Goal: Task Accomplishment & Management: Complete application form

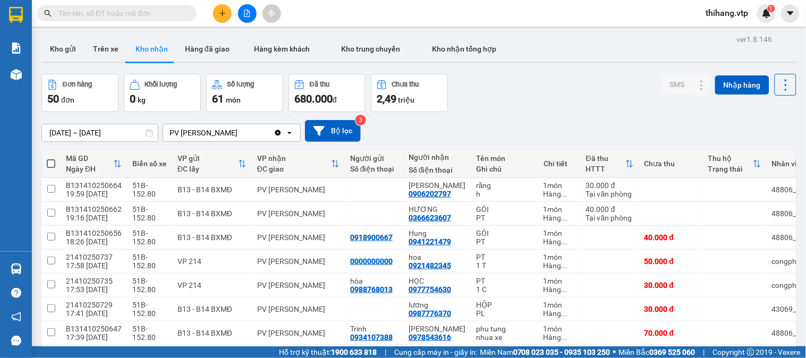
scroll to position [119, 0]
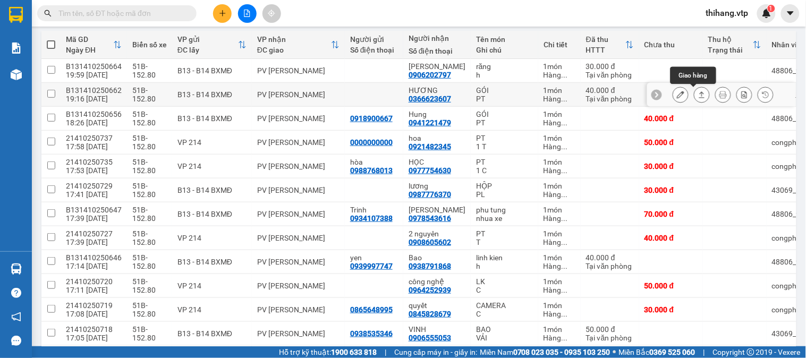
click at [698, 92] on icon at bounding box center [701, 94] width 7 height 7
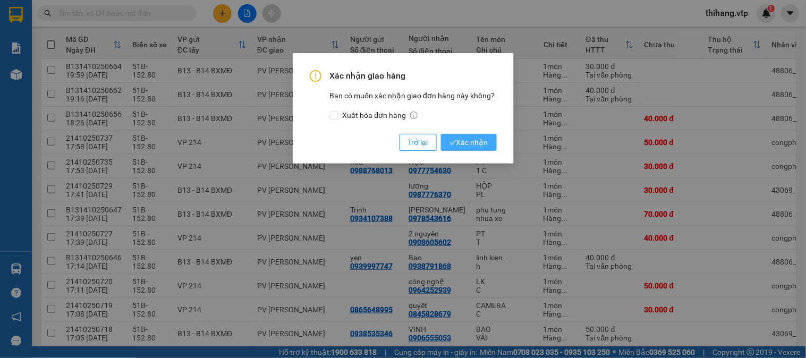
click at [453, 139] on span "Xác nhận" at bounding box center [469, 143] width 39 height 12
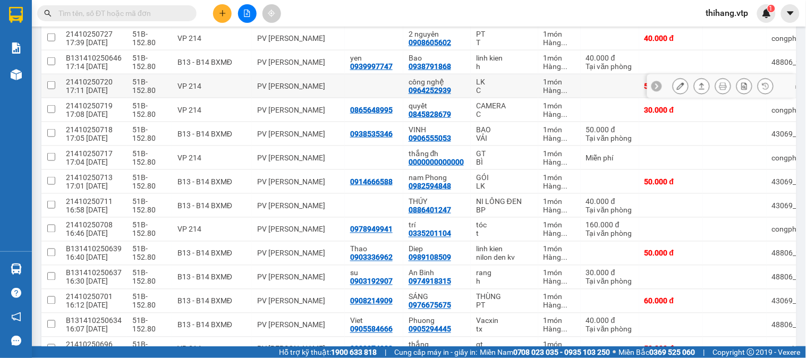
scroll to position [296, 0]
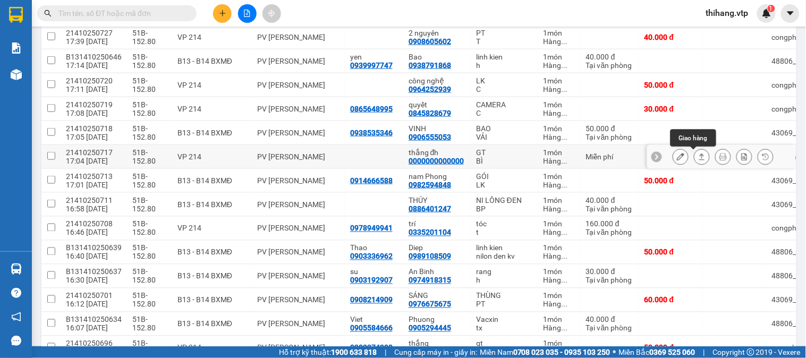
click at [698, 158] on icon at bounding box center [701, 156] width 7 height 7
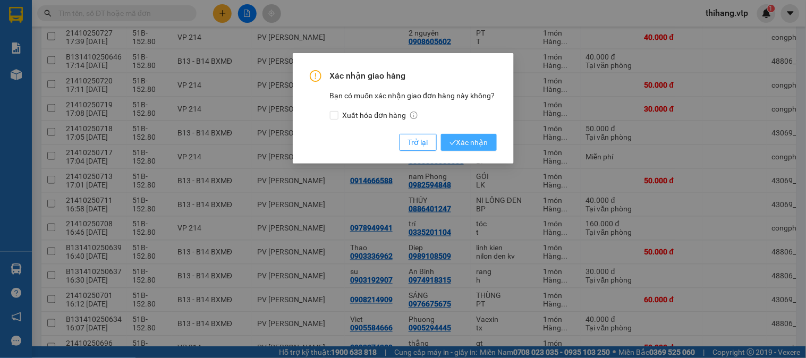
click at [488, 137] on button "Xác nhận" at bounding box center [469, 142] width 56 height 17
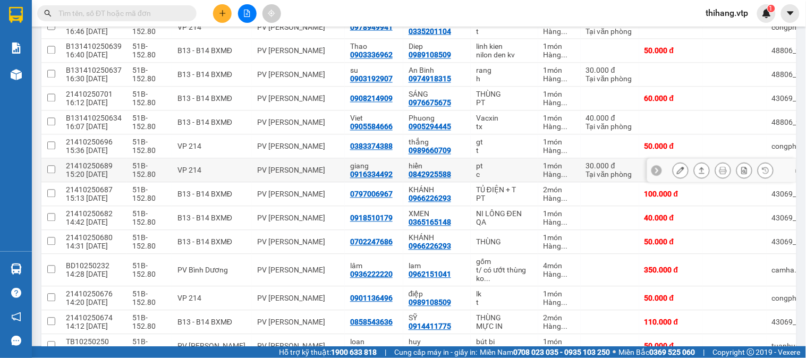
scroll to position [415, 0]
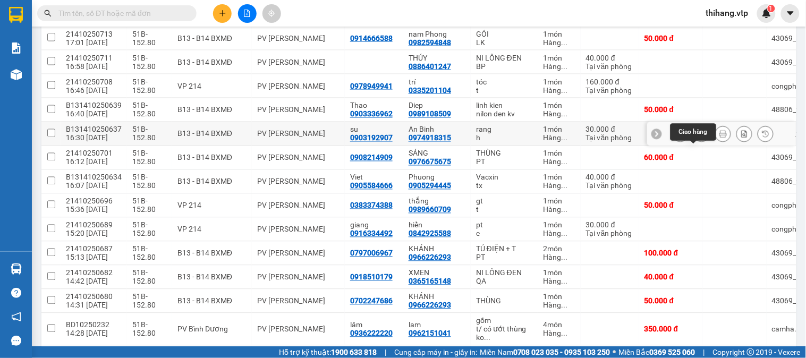
click at [698, 138] on icon at bounding box center [701, 133] width 7 height 7
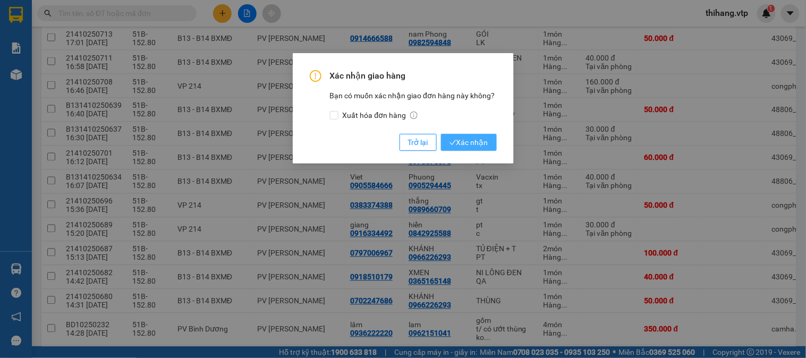
click at [482, 138] on span "Xác nhận" at bounding box center [469, 143] width 39 height 12
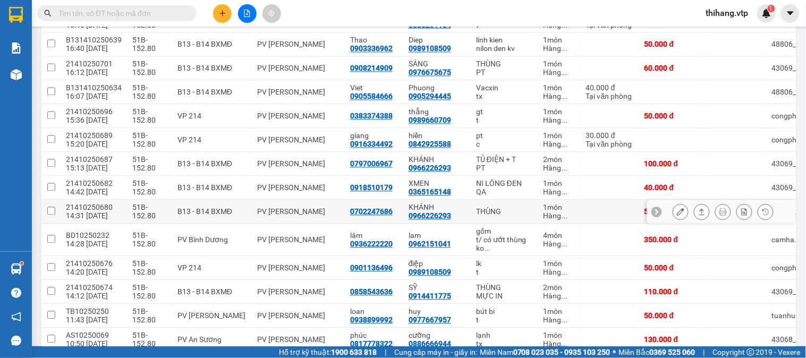
scroll to position [461, 0]
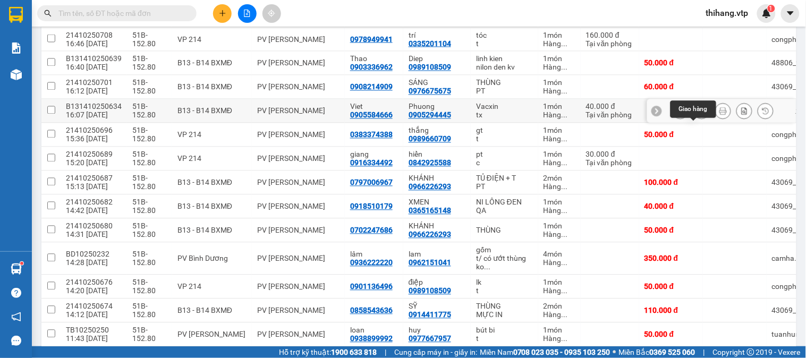
click at [698, 115] on icon at bounding box center [701, 110] width 7 height 7
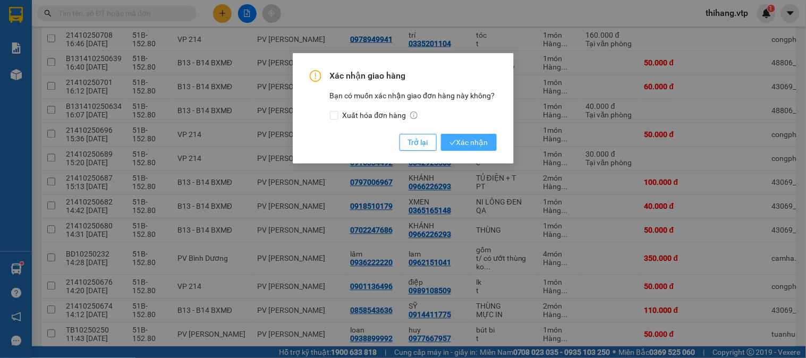
click at [481, 142] on span "Xác nhận" at bounding box center [469, 143] width 39 height 12
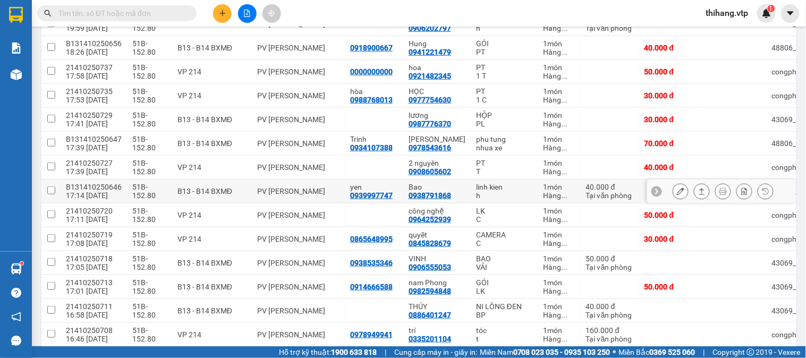
scroll to position [107, 0]
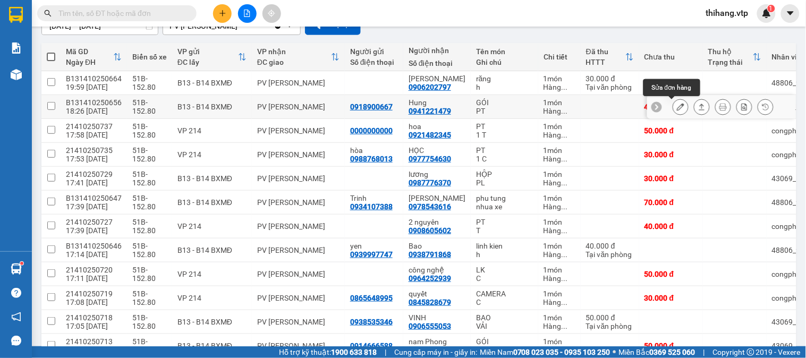
click at [677, 107] on icon at bounding box center [680, 106] width 7 height 7
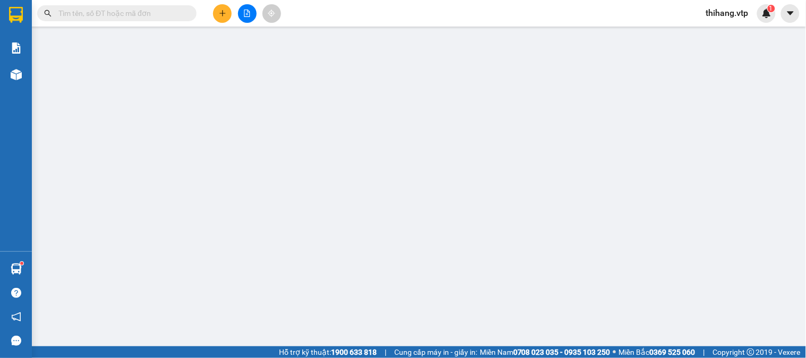
type input "0918900667"
type input "0941221479"
type input "Hung"
type input "0"
type input "40.000"
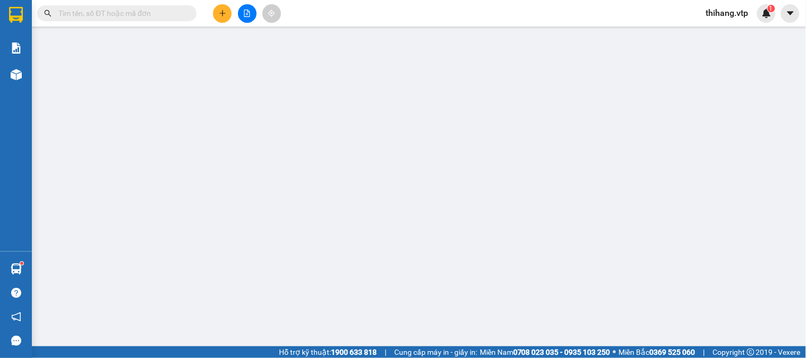
type input "40.000"
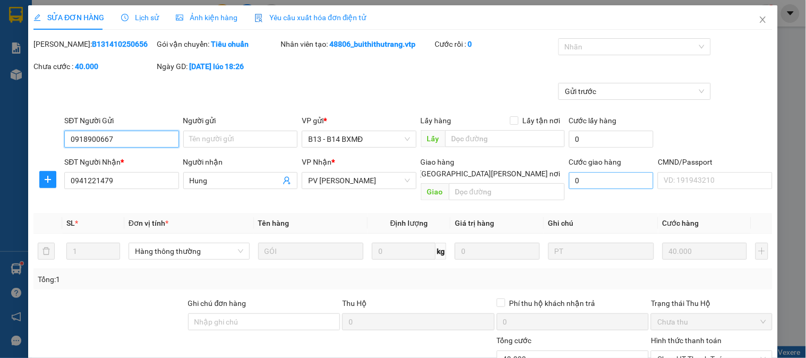
type input "2.000"
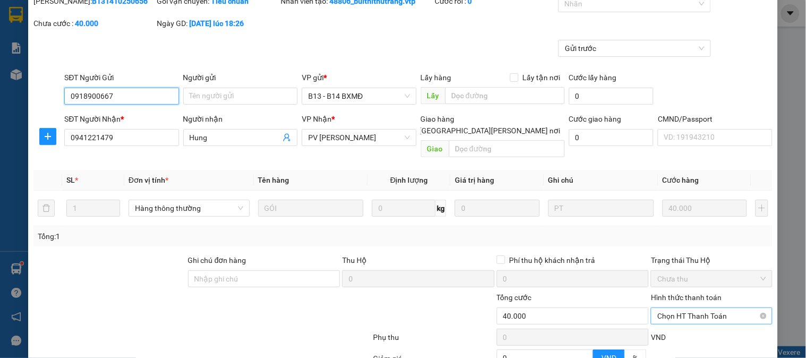
scroll to position [145, 0]
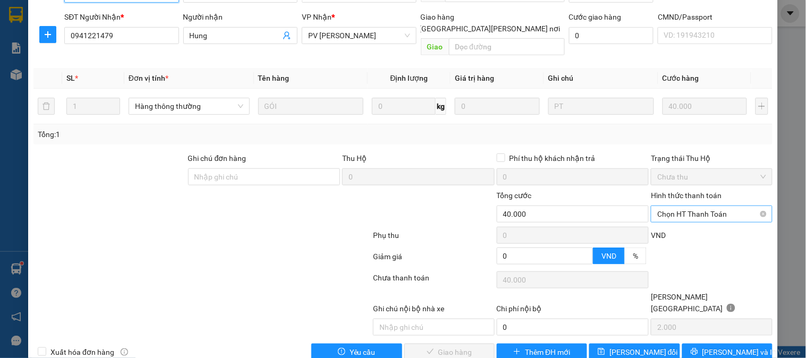
click at [676, 206] on span "Chọn HT Thanh Toán" at bounding box center [711, 214] width 108 height 16
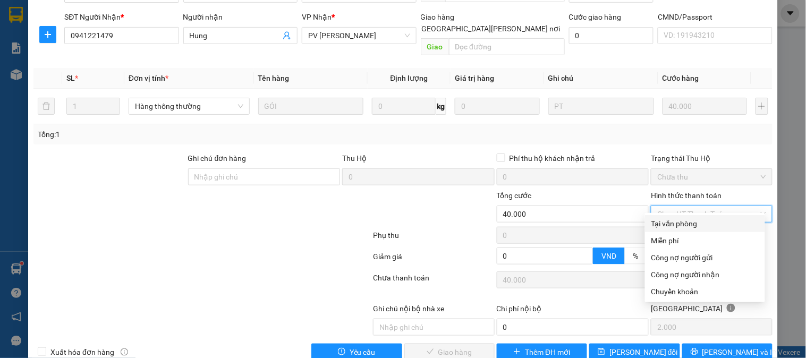
click at [674, 222] on div "Tại văn phòng" at bounding box center [705, 224] width 107 height 12
type input "0"
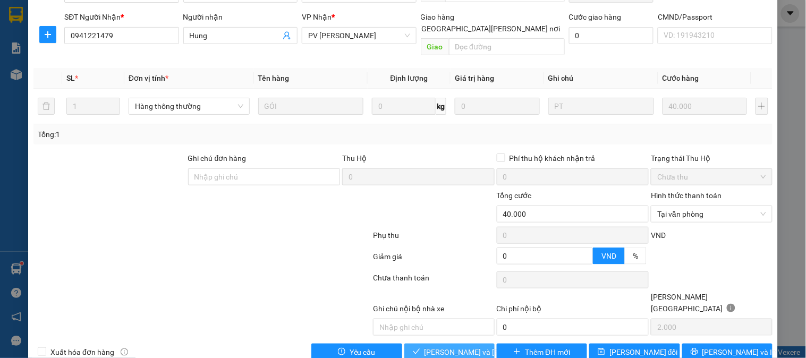
click at [471, 347] on span "[PERSON_NAME] và [PERSON_NAME] hàng" at bounding box center [497, 353] width 144 height 12
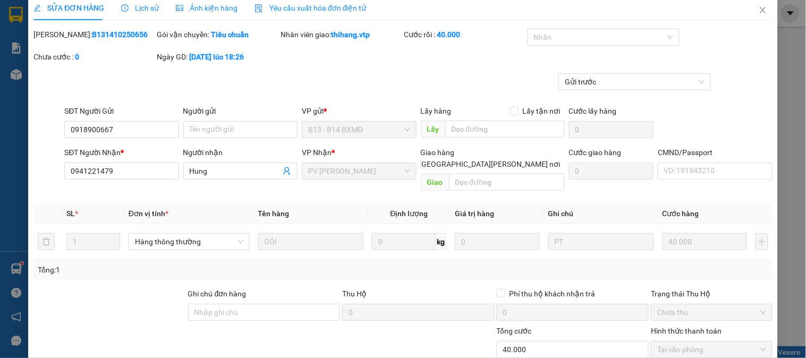
scroll to position [0, 0]
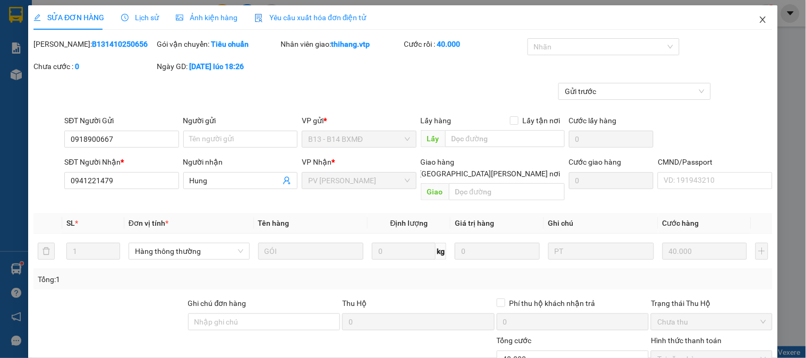
click at [759, 20] on icon "close" at bounding box center [763, 19] width 9 height 9
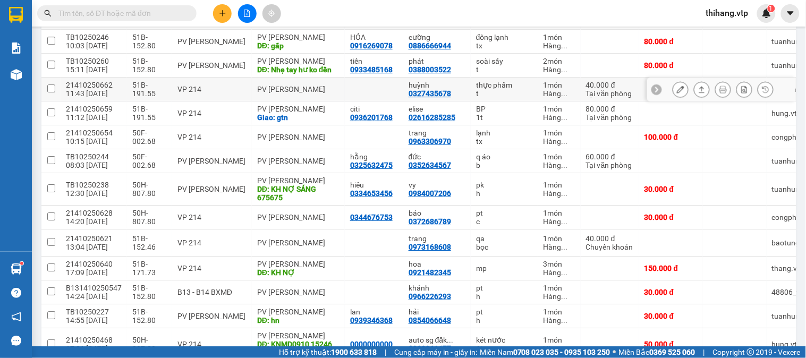
scroll to position [768, 0]
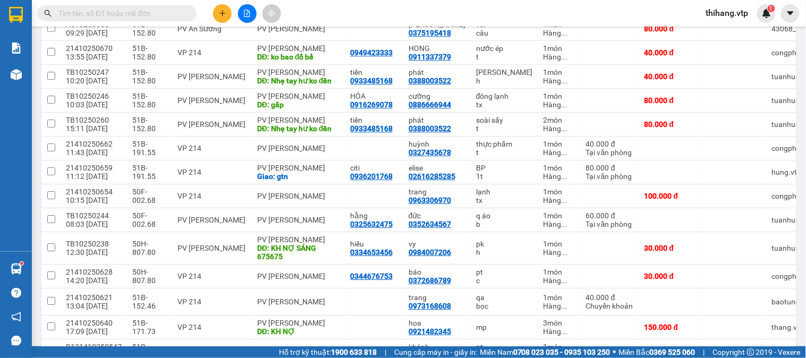
click at [183, 12] on input "text" at bounding box center [120, 13] width 125 height 12
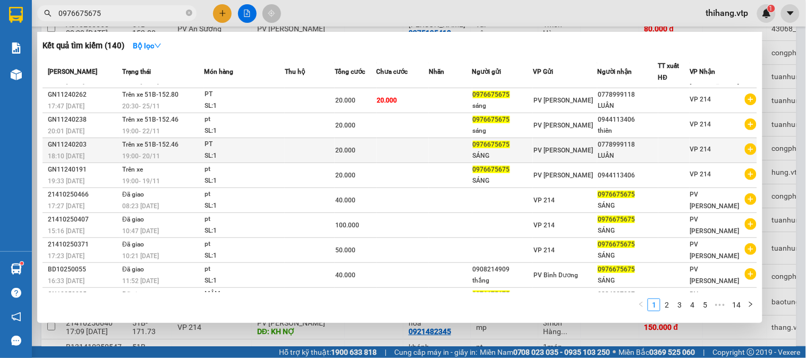
scroll to position [0, 0]
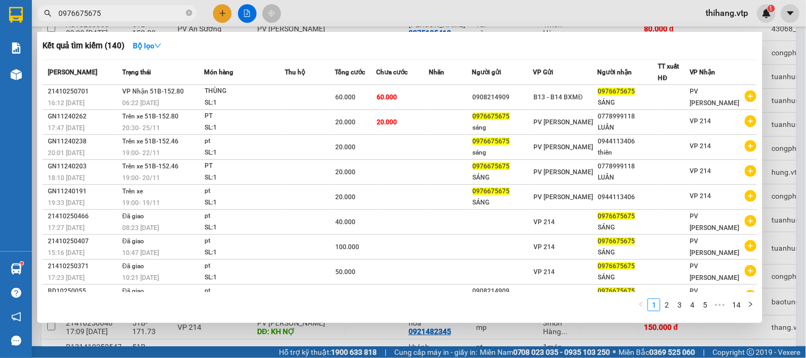
type input "0976675675"
click at [323, 19] on div at bounding box center [403, 179] width 806 height 358
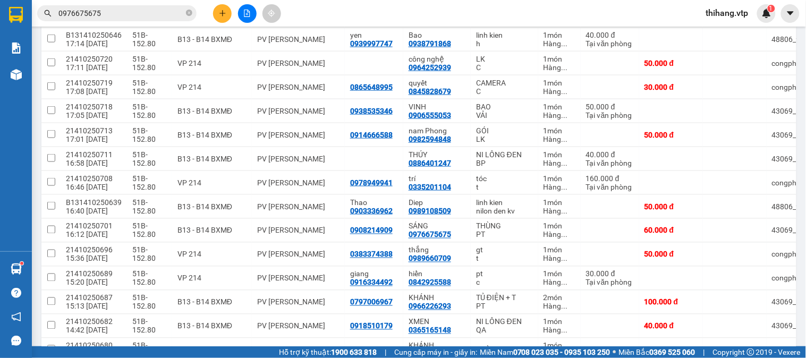
scroll to position [295, 0]
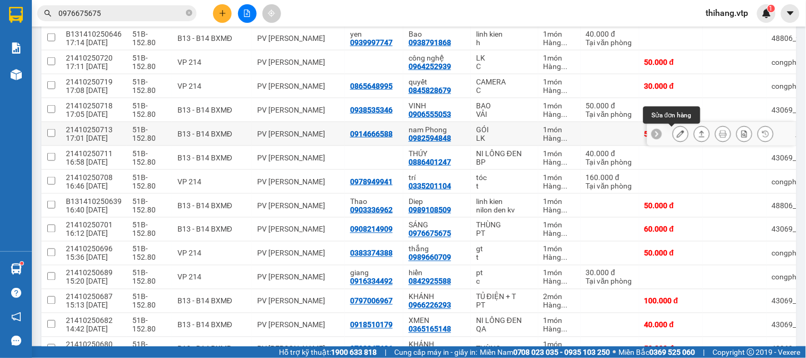
click at [677, 136] on icon at bounding box center [680, 133] width 7 height 7
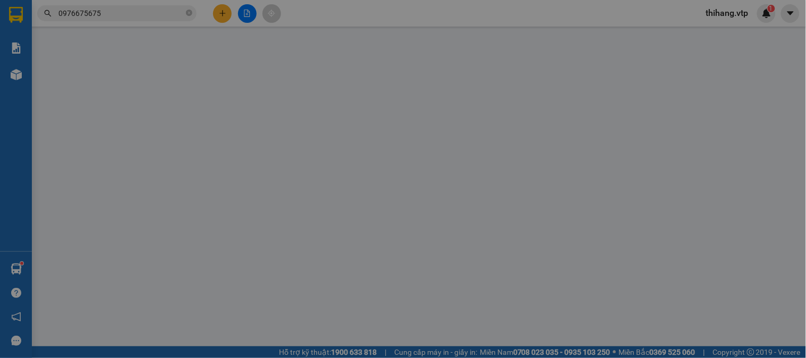
type input "2.500"
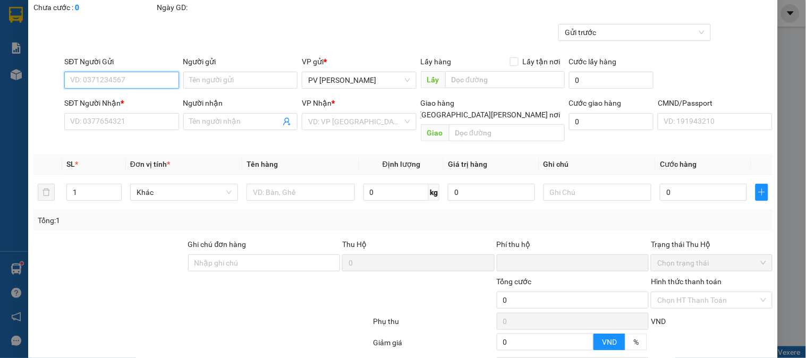
type input "0914666588"
type input "0982594848"
type input "nam Phong"
type input "0"
type input "50.000"
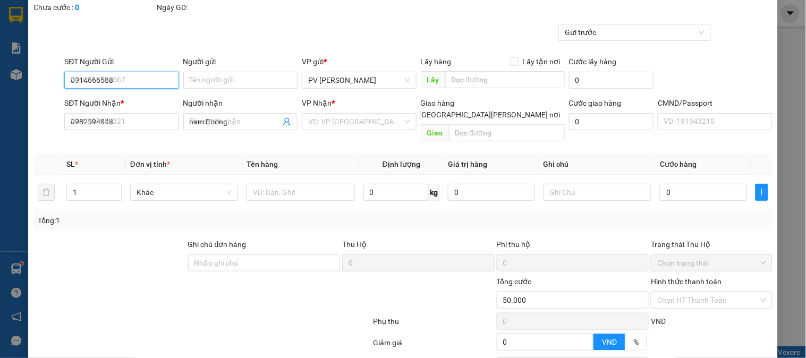
scroll to position [145, 0]
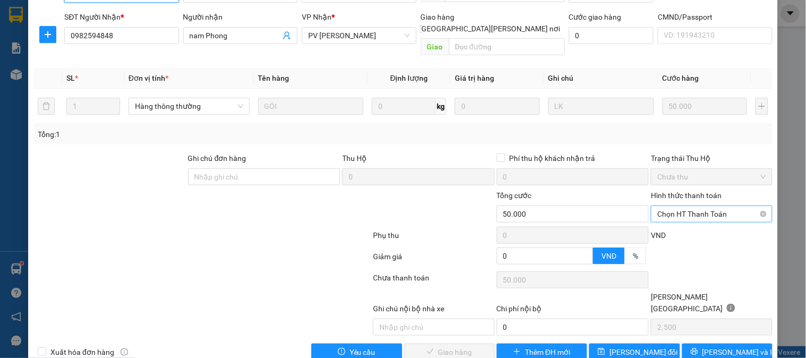
click at [665, 206] on span "Chọn HT Thanh Toán" at bounding box center [711, 214] width 108 height 16
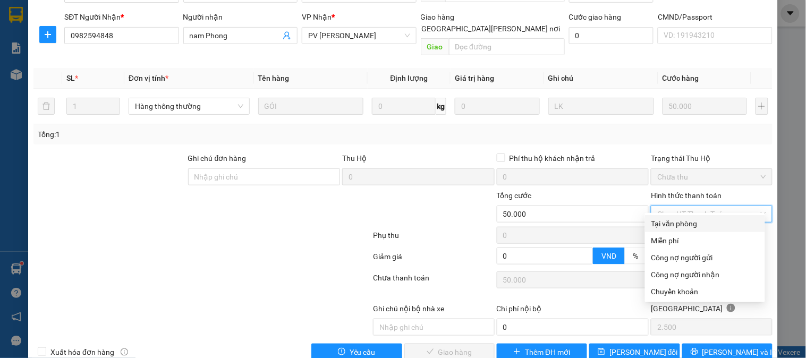
click at [667, 221] on div "Tại văn phòng" at bounding box center [705, 224] width 107 height 12
type input "0"
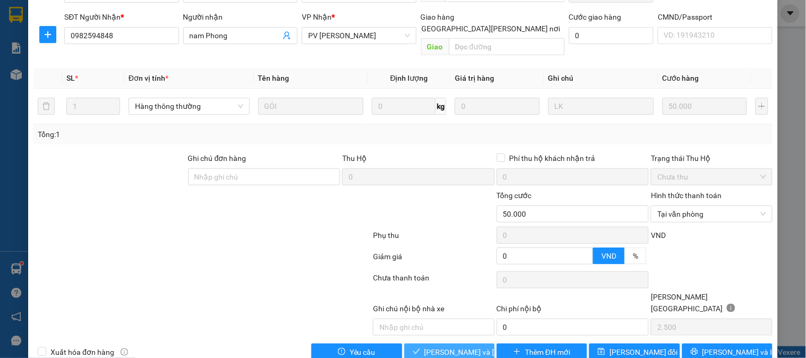
drag, startPoint x: 463, startPoint y: 331, endPoint x: 468, endPoint y: 319, distance: 13.1
click at [461, 347] on span "[PERSON_NAME] và [PERSON_NAME] hàng" at bounding box center [497, 353] width 144 height 12
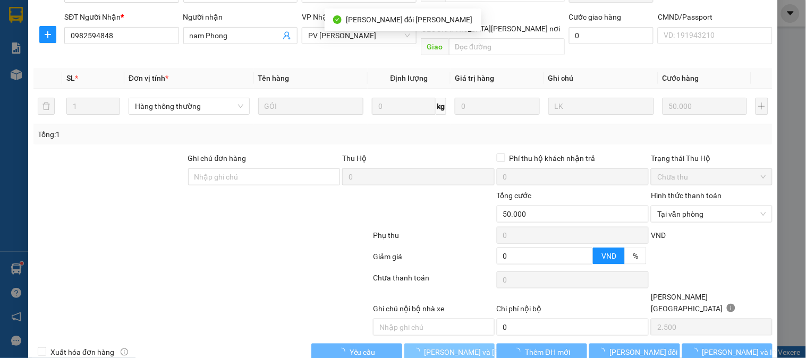
scroll to position [0, 0]
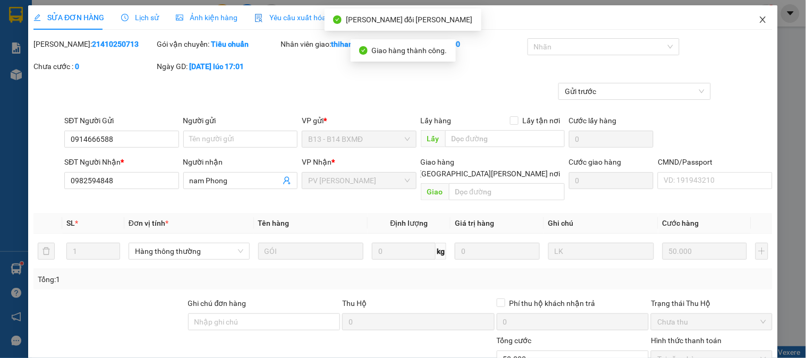
click at [759, 16] on icon "close" at bounding box center [763, 19] width 9 height 9
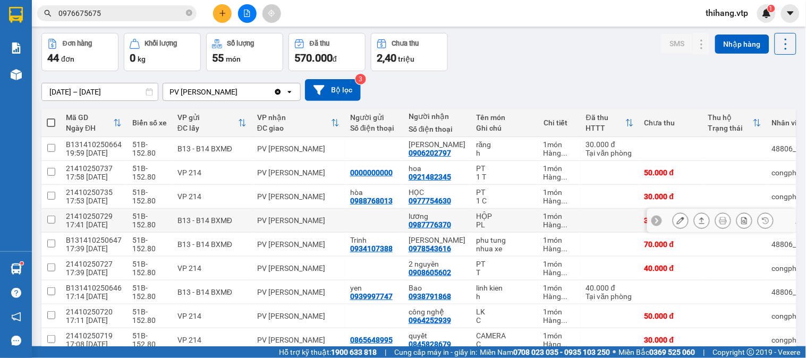
scroll to position [118, 0]
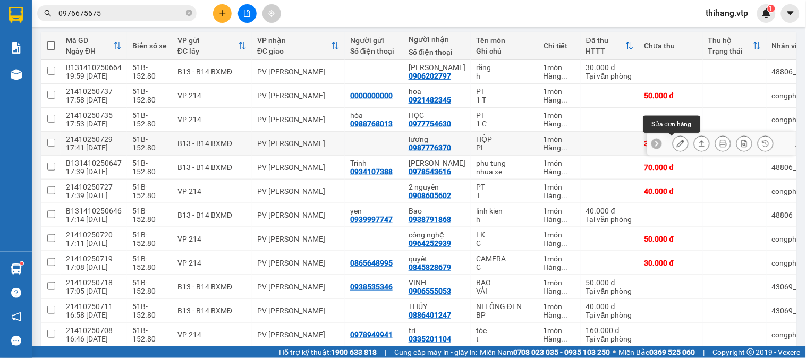
click at [677, 144] on icon at bounding box center [680, 143] width 7 height 7
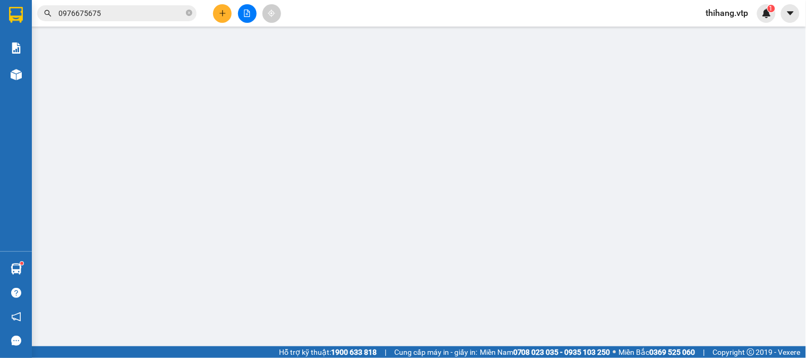
type input "0987776370"
type input "lương"
type input "0"
type input "30.000"
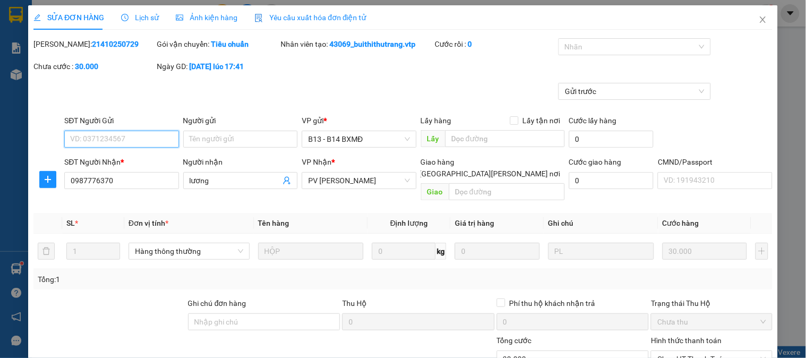
type input "1.500"
click at [604, 44] on div at bounding box center [629, 46] width 137 height 13
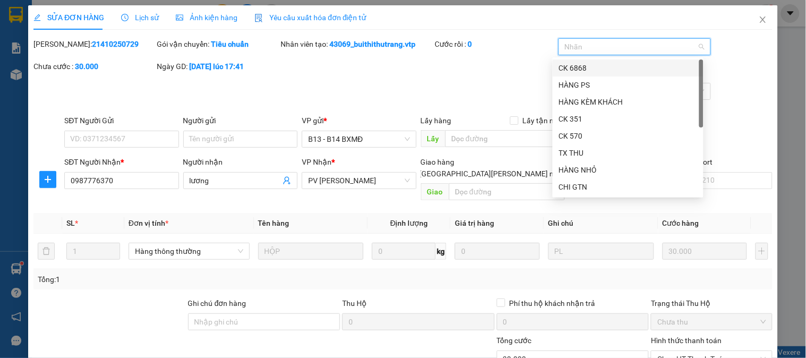
click at [593, 68] on div "CK 6868" at bounding box center [628, 68] width 138 height 12
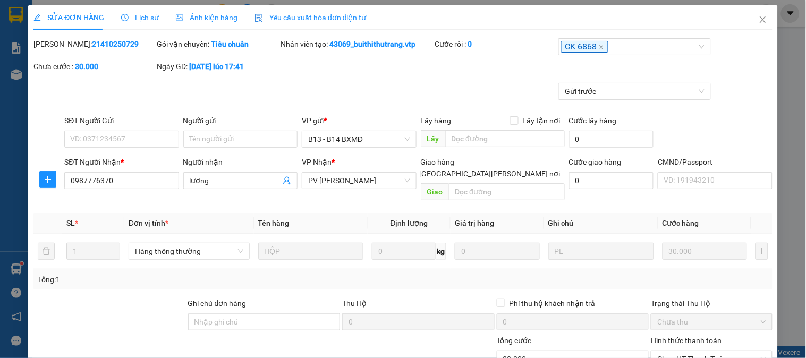
click at [245, 300] on div "Ghi chú đơn hàng" at bounding box center [264, 306] width 153 height 16
click at [246, 314] on input "Ghi chú đơn hàng" at bounding box center [264, 322] width 153 height 17
type input "e"
type input "ẽ"
type input "ex68 30k 7h02 [DATE]"
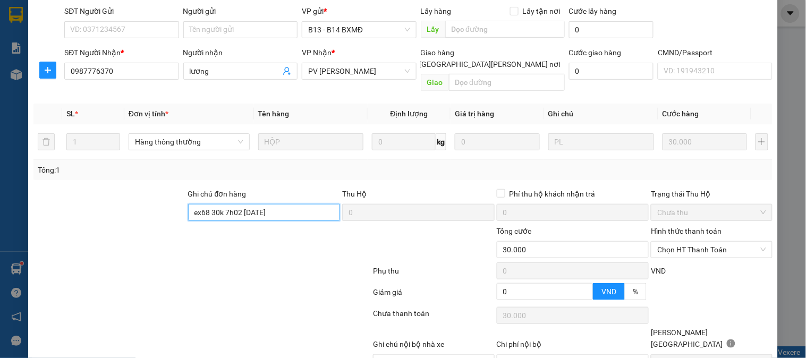
scroll to position [118, 0]
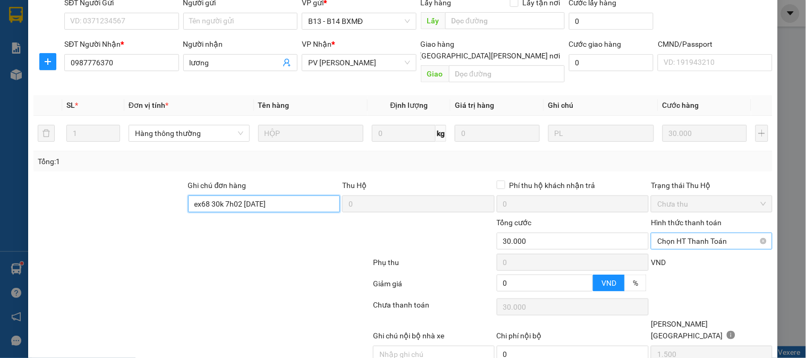
click at [687, 234] on span "Chọn HT Thanh Toán" at bounding box center [711, 241] width 108 height 16
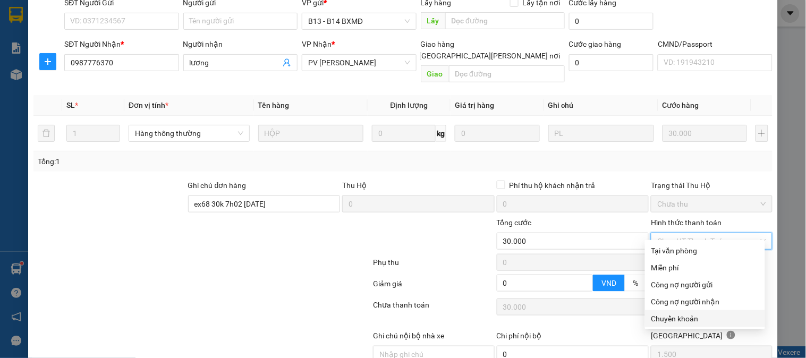
click at [665, 321] on div "Chuyển khoản" at bounding box center [705, 319] width 107 height 12
type input "0"
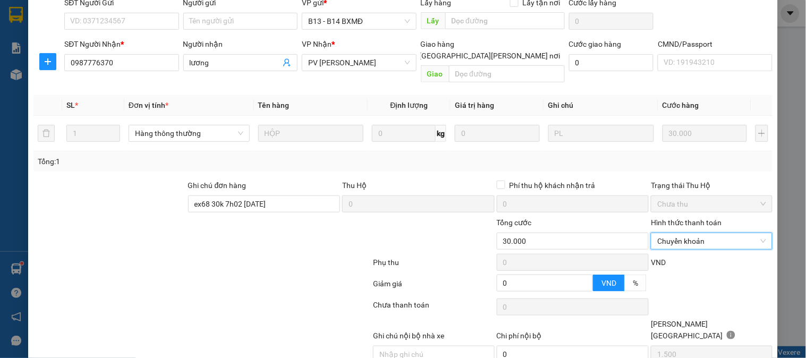
scroll to position [145, 0]
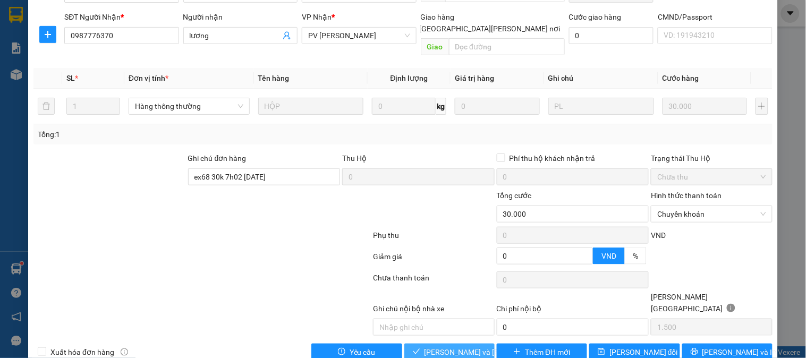
click at [443, 347] on span "[PERSON_NAME] và [PERSON_NAME] hàng" at bounding box center [497, 353] width 144 height 12
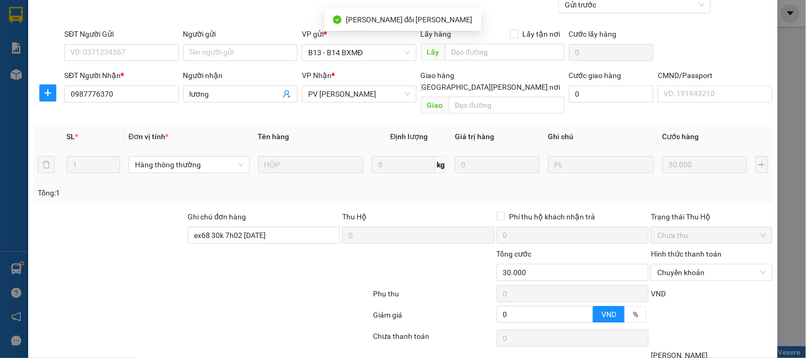
scroll to position [0, 0]
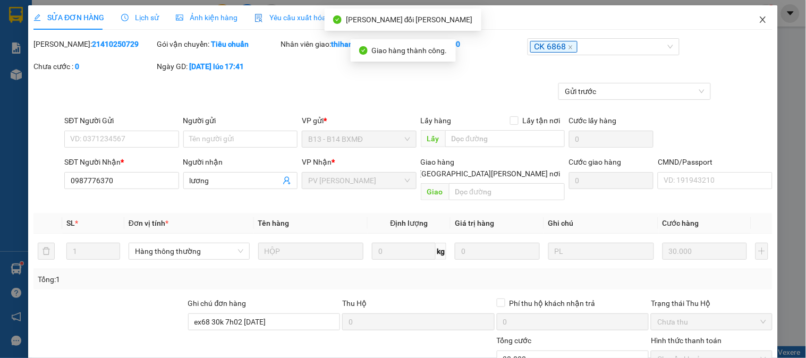
click at [750, 19] on span "Close" at bounding box center [763, 20] width 30 height 30
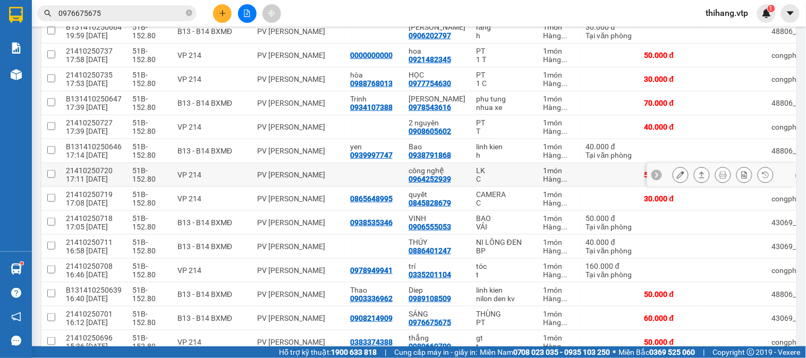
scroll to position [179, 0]
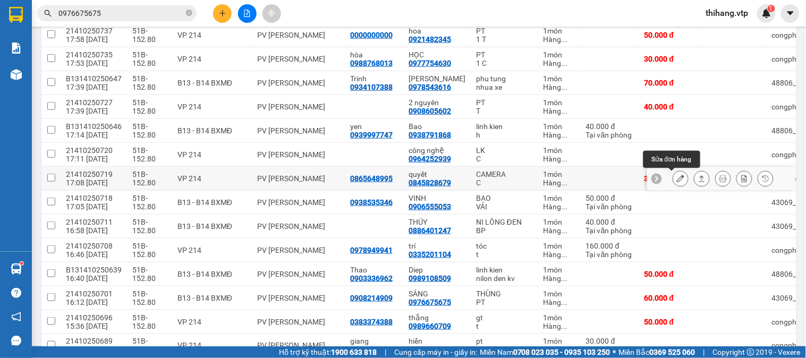
click at [676, 181] on button at bounding box center [680, 179] width 15 height 19
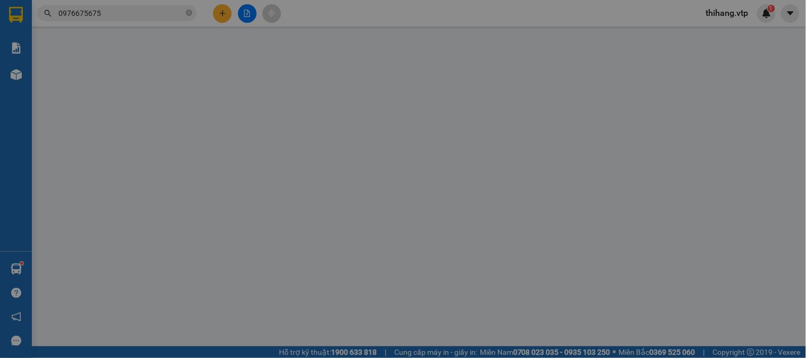
type input "0865648995"
type input "0845828679"
type input "quyết"
type input "0"
type input "30.000"
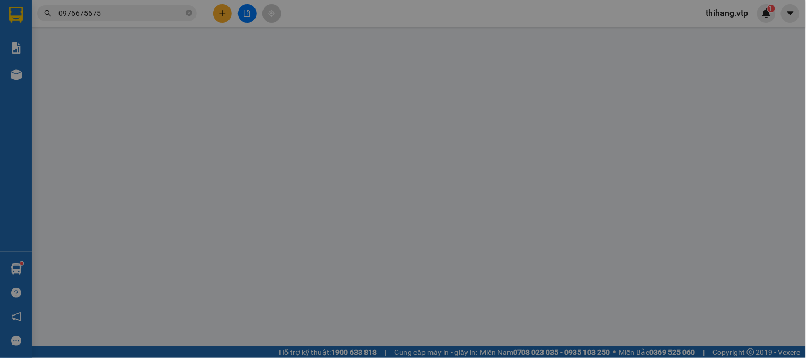
type input "30.000"
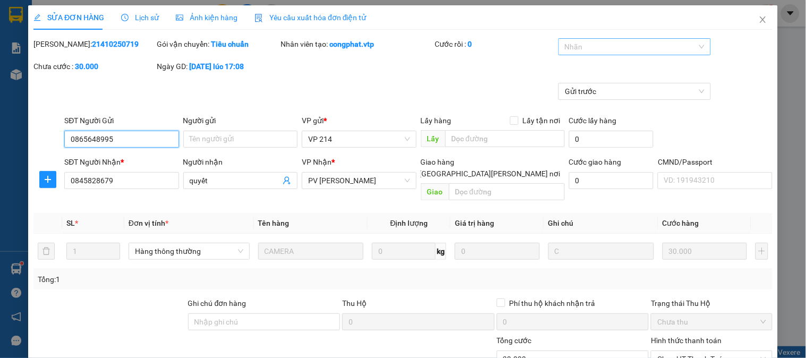
type input "1.500"
click at [597, 50] on div at bounding box center [629, 46] width 137 height 13
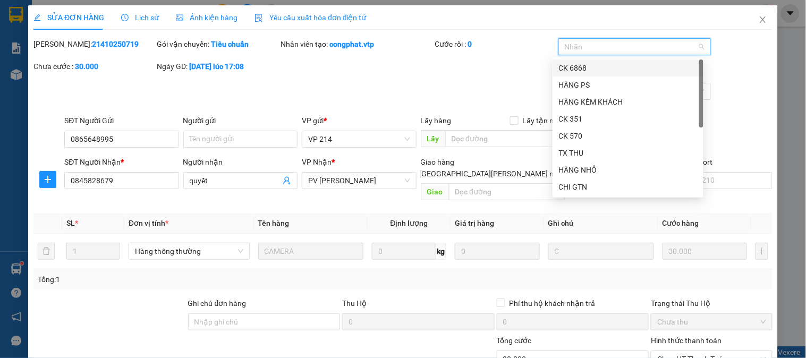
click at [585, 67] on div "CK 6868" at bounding box center [628, 68] width 138 height 12
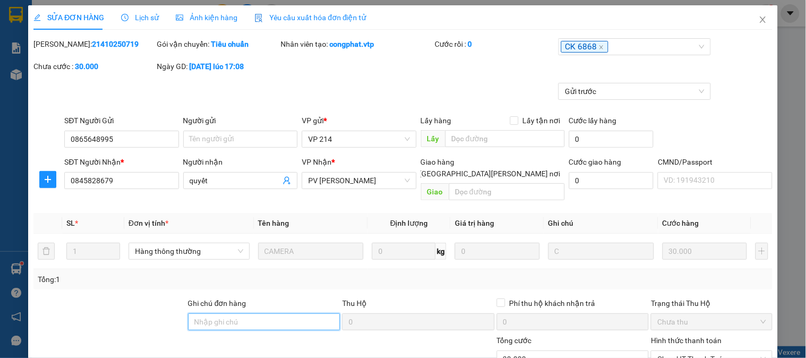
click at [275, 314] on input "Ghi chú đơn hàng" at bounding box center [264, 322] width 153 height 17
type input "e"
type input "ẽ"
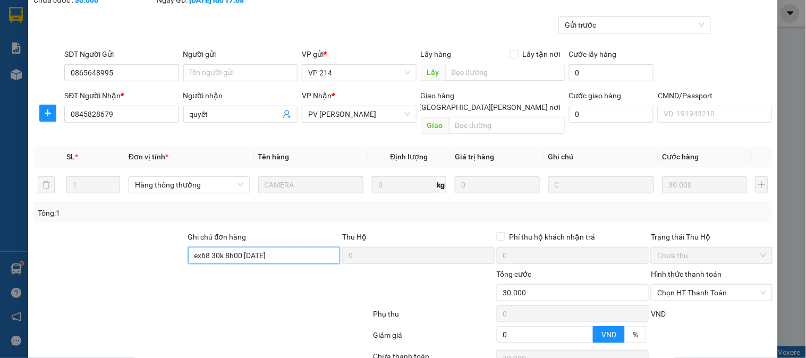
scroll to position [145, 0]
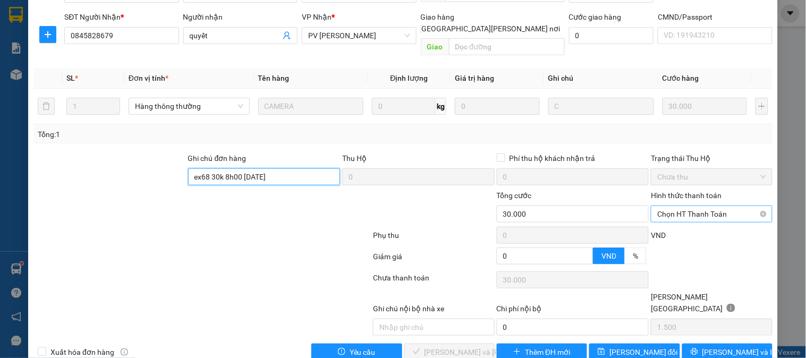
click at [699, 206] on span "Chọn HT Thanh Toán" at bounding box center [711, 214] width 108 height 16
type input "ex68 30k 8h00 [DATE]"
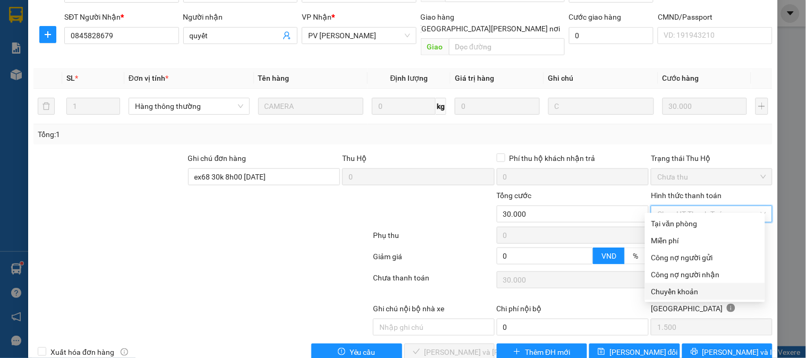
click at [671, 290] on div "Chuyển khoản" at bounding box center [705, 292] width 107 height 12
type input "0"
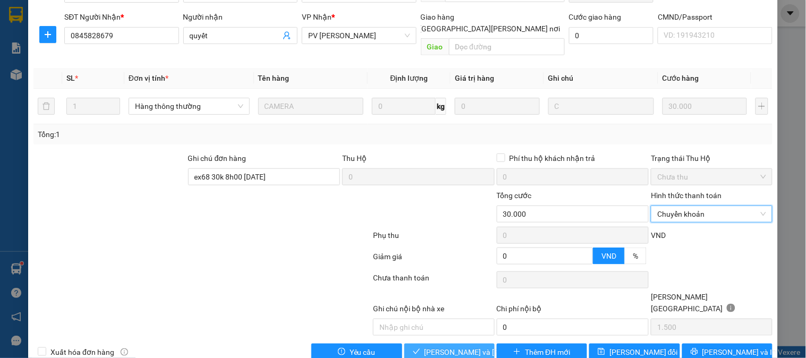
click at [459, 347] on span "[PERSON_NAME] và [PERSON_NAME] hàng" at bounding box center [497, 353] width 144 height 12
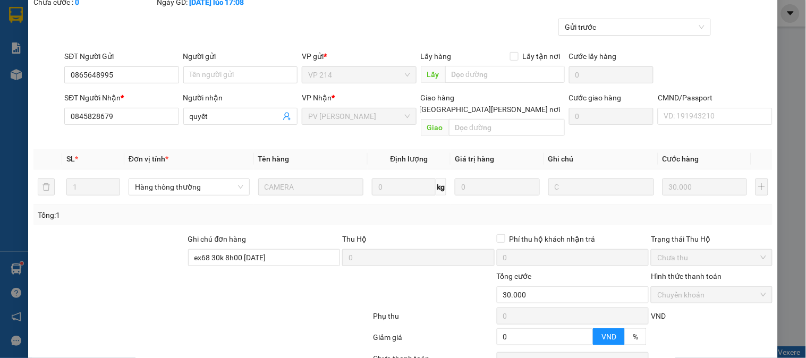
scroll to position [0, 0]
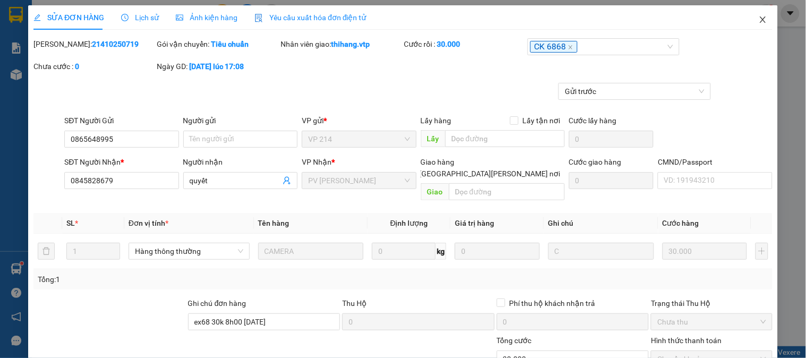
click at [759, 20] on icon "close" at bounding box center [763, 19] width 9 height 9
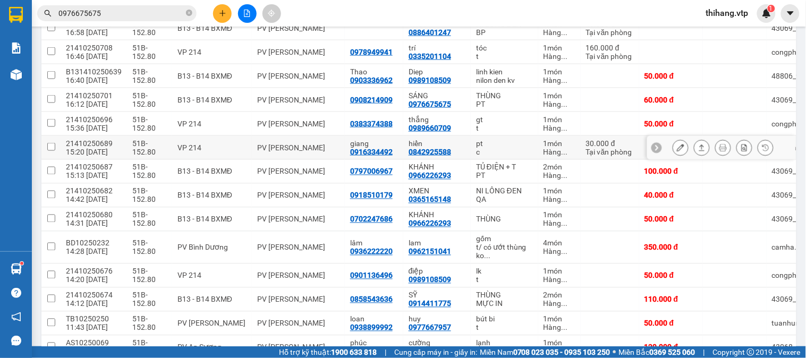
scroll to position [354, 0]
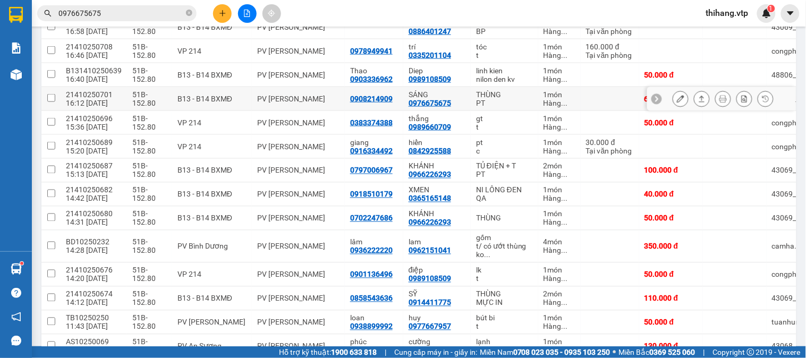
click at [677, 103] on icon at bounding box center [680, 98] width 7 height 7
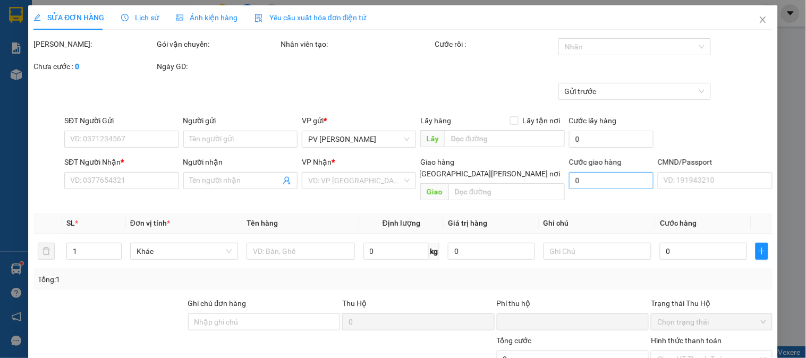
type input "0908214909"
type input "0976675675"
type input "SÁNG"
type input "0"
type input "60.000"
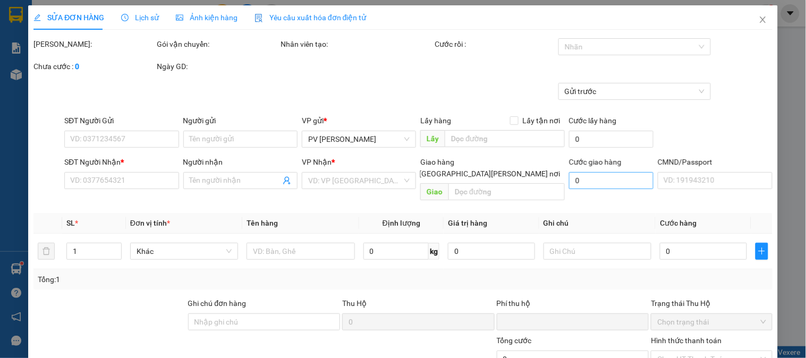
type input "60.000"
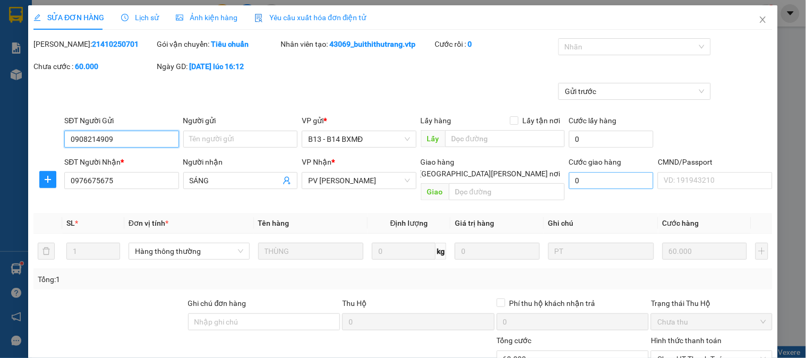
type input "3.000"
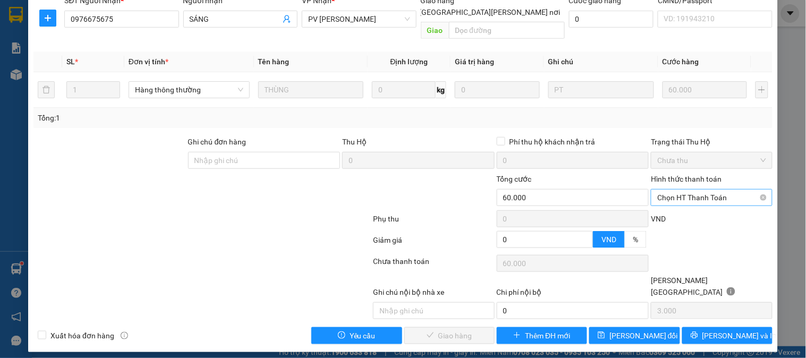
scroll to position [145, 0]
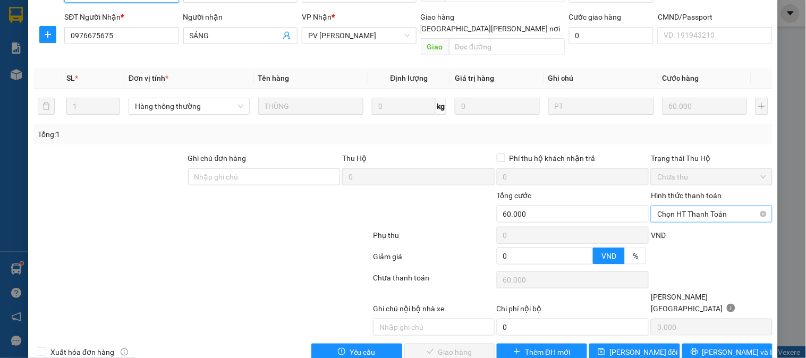
click at [687, 206] on span "Chọn HT Thanh Toán" at bounding box center [711, 214] width 108 height 16
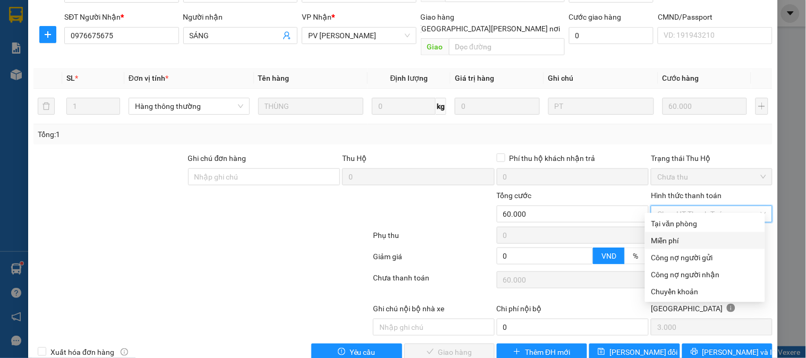
click at [673, 233] on div "Miễn phí" at bounding box center [705, 240] width 120 height 17
type input "0"
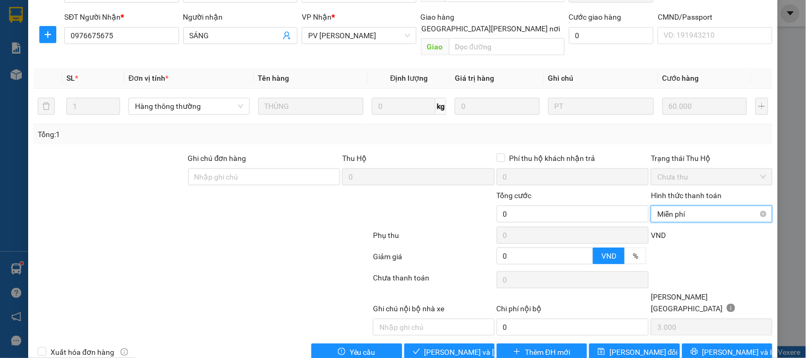
click at [672, 207] on span "Miễn phí" at bounding box center [711, 214] width 108 height 16
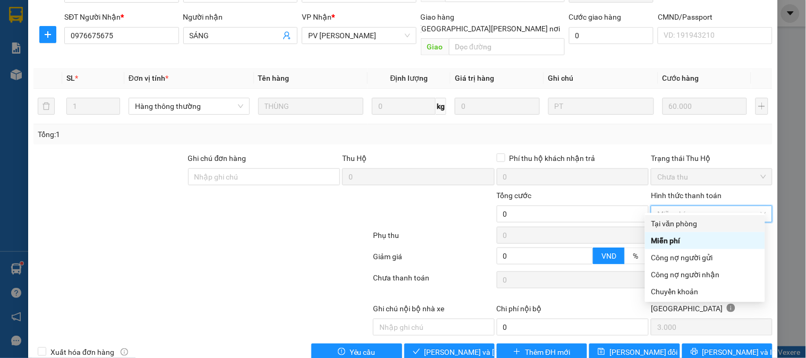
click at [672, 222] on div "Tại văn phòng" at bounding box center [705, 224] width 107 height 12
type input "60.000"
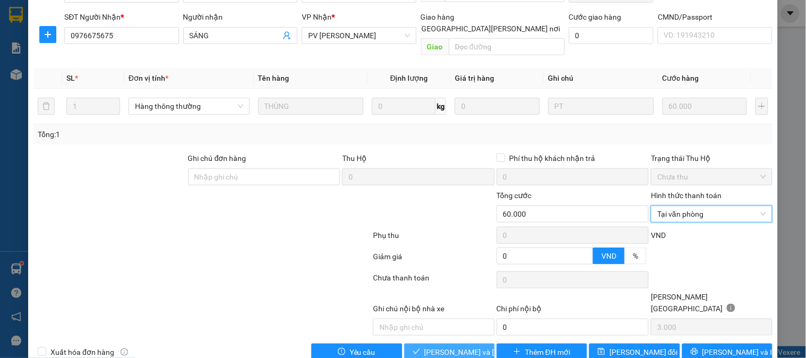
click at [438, 347] on span "[PERSON_NAME] và [PERSON_NAME] hàng" at bounding box center [497, 353] width 144 height 12
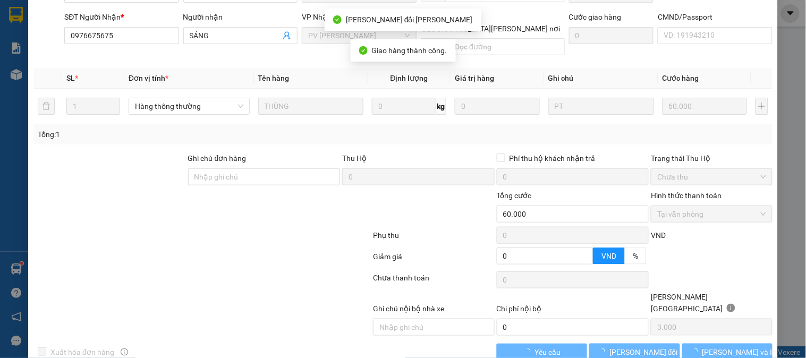
scroll to position [0, 0]
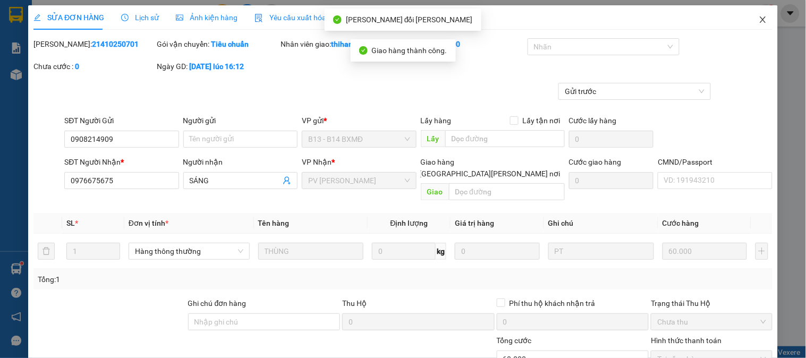
click at [755, 14] on span "Close" at bounding box center [763, 20] width 30 height 30
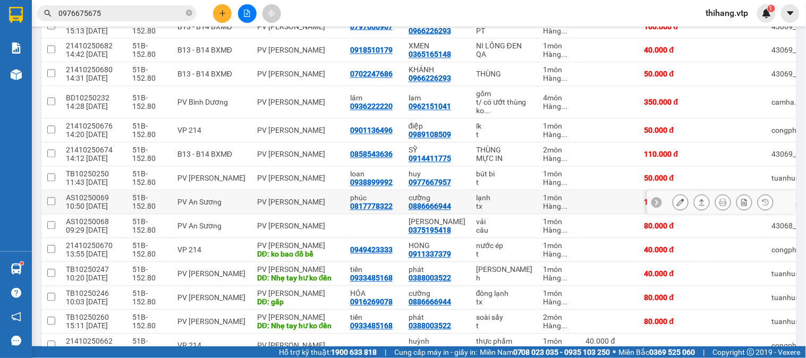
scroll to position [769, 0]
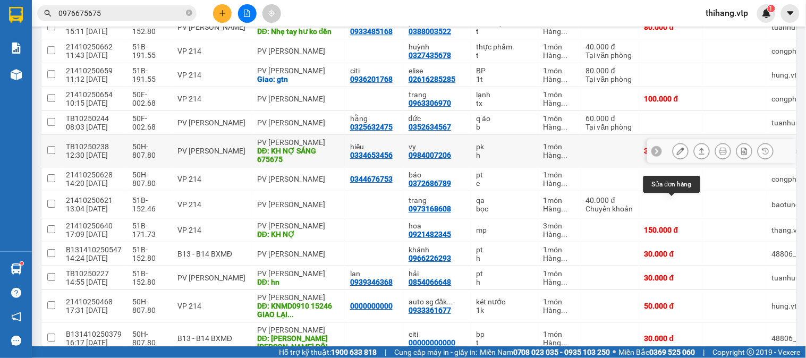
click at [677, 155] on icon at bounding box center [680, 150] width 7 height 7
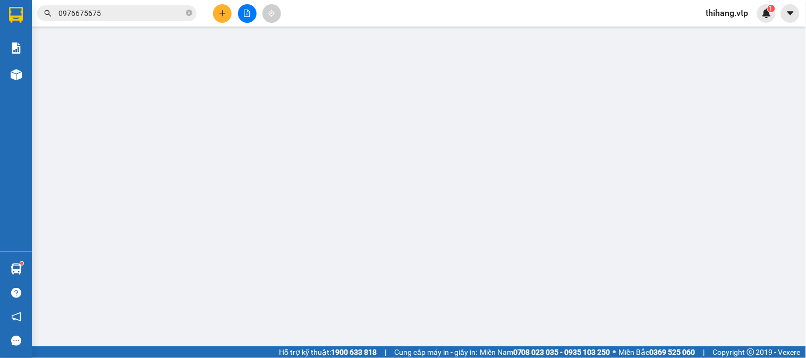
type input "0334653456"
type input "hiếu"
type input "0984007206"
type input "vy"
type input "KH NỢ SÁNG 675675"
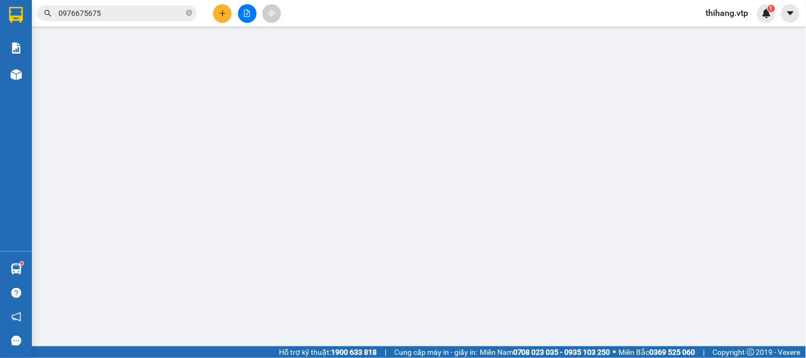
type input "0"
type input "30.000"
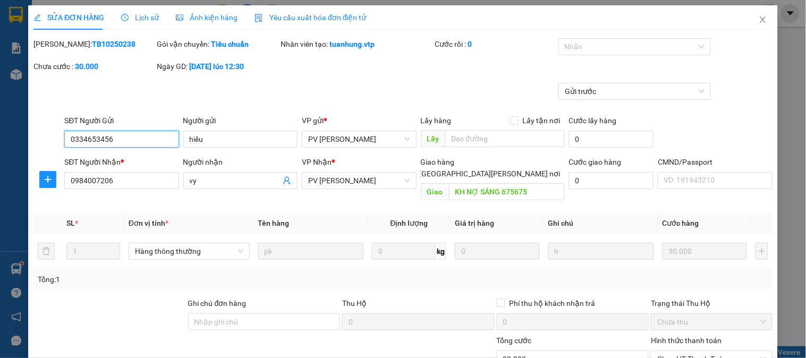
type input "1.500"
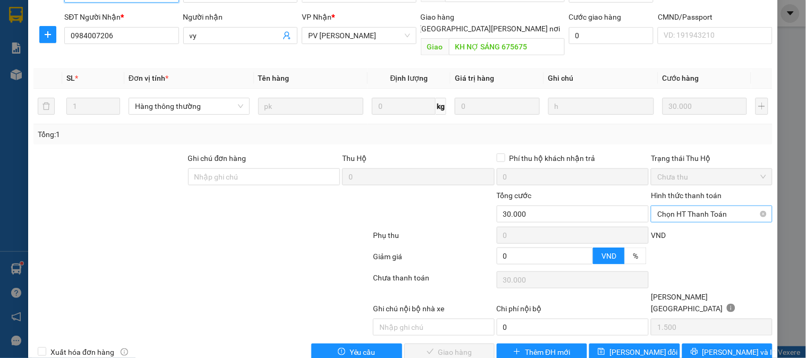
click at [699, 209] on span "Chọn HT Thanh Toán" at bounding box center [711, 214] width 108 height 16
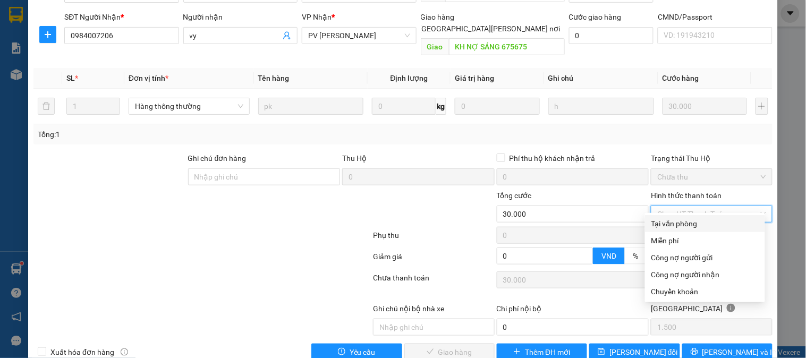
click at [694, 221] on div "Tại văn phòng" at bounding box center [705, 224] width 107 height 12
type input "0"
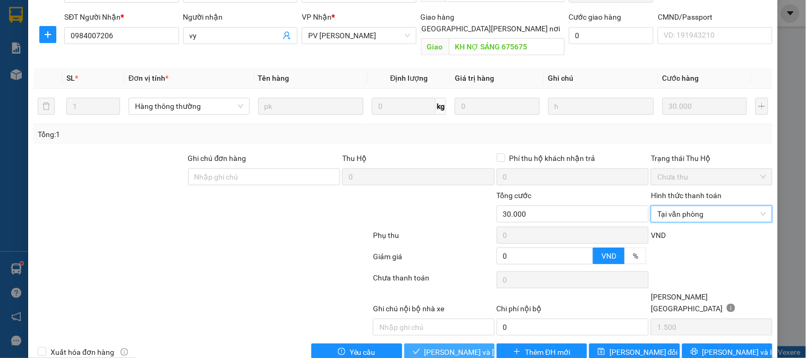
drag, startPoint x: 453, startPoint y: 332, endPoint x: 523, endPoint y: 294, distance: 79.9
click at [452, 347] on span "[PERSON_NAME] và [PERSON_NAME] hàng" at bounding box center [497, 353] width 144 height 12
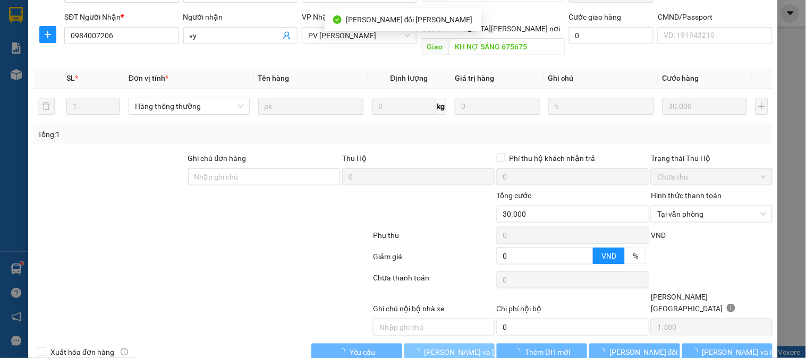
scroll to position [0, 0]
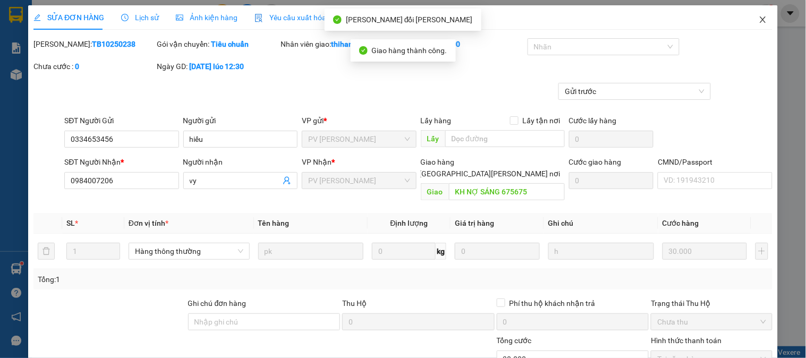
click at [760, 20] on icon "close" at bounding box center [763, 19] width 6 height 6
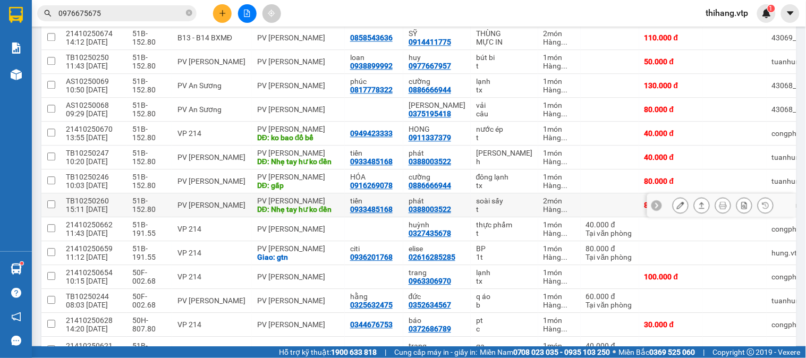
scroll to position [591, 0]
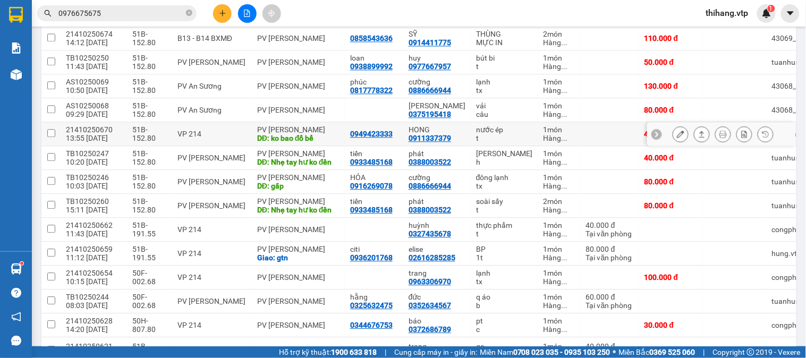
click at [677, 138] on icon at bounding box center [680, 133] width 7 height 7
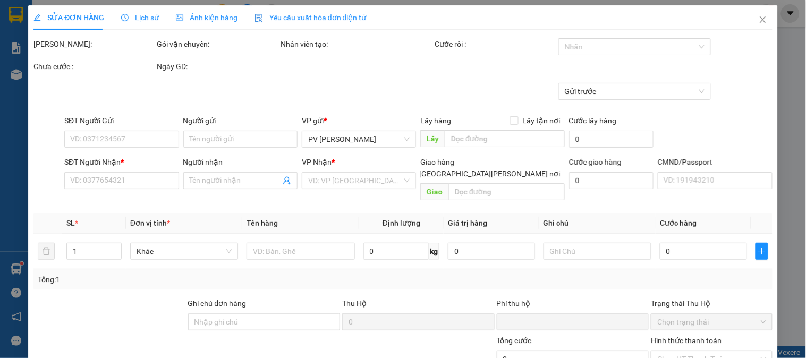
type input "0949423333"
type input "0911337379"
type input "HONG"
type input "ko bao đổ bể"
type input "0"
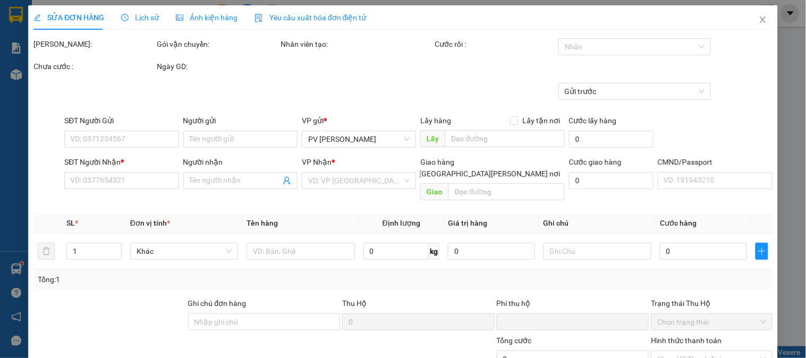
type input "40.000"
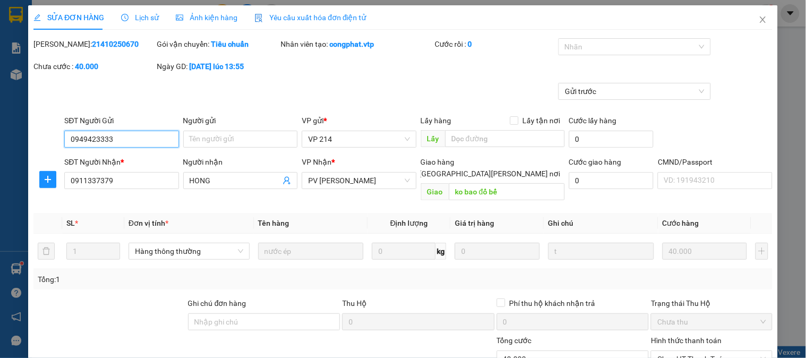
type input "2.000"
click at [564, 44] on div at bounding box center [629, 46] width 137 height 13
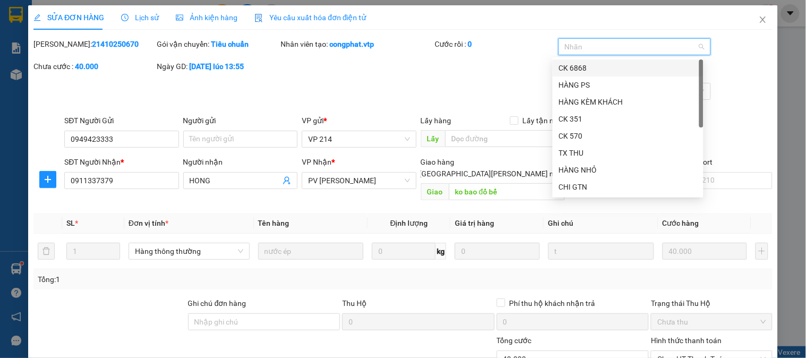
click at [564, 62] on div "CK 6868" at bounding box center [628, 68] width 138 height 12
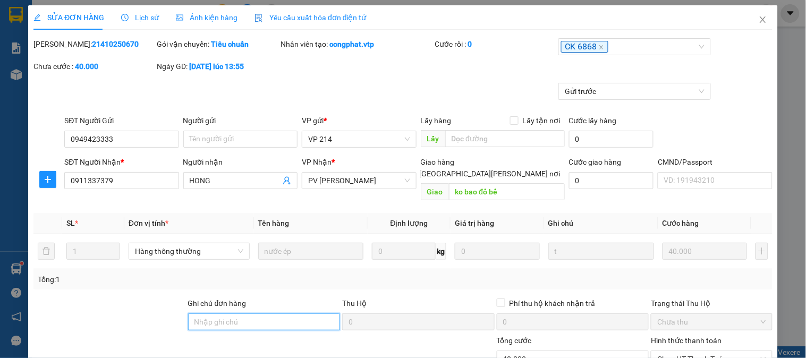
click at [251, 314] on input "Ghi chú đơn hàng" at bounding box center [264, 322] width 153 height 17
type input "e"
type input "ẽ"
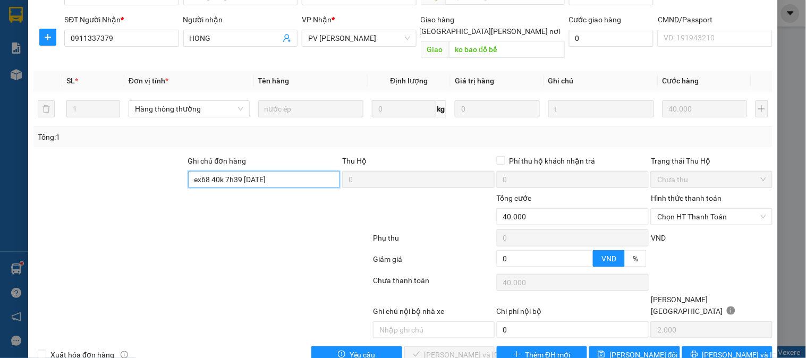
scroll to position [145, 0]
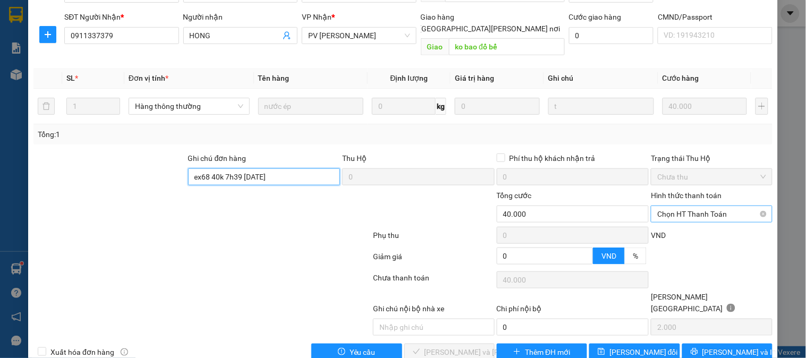
click at [669, 206] on span "Chọn HT Thanh Toán" at bounding box center [711, 214] width 108 height 16
type input "ex68 40k 7h39 [DATE]"
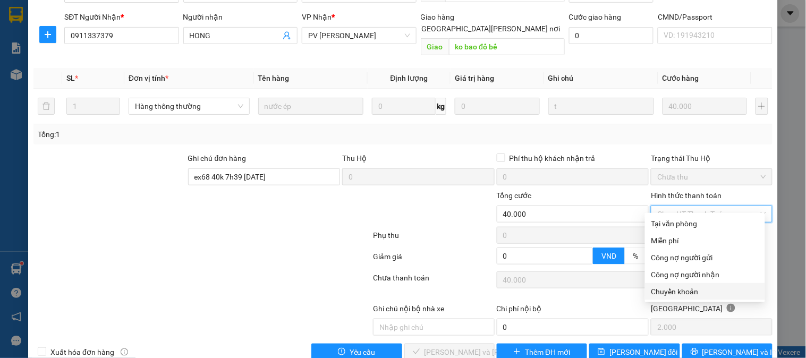
click at [678, 288] on div "Chuyển khoản" at bounding box center [705, 292] width 107 height 12
type input "0"
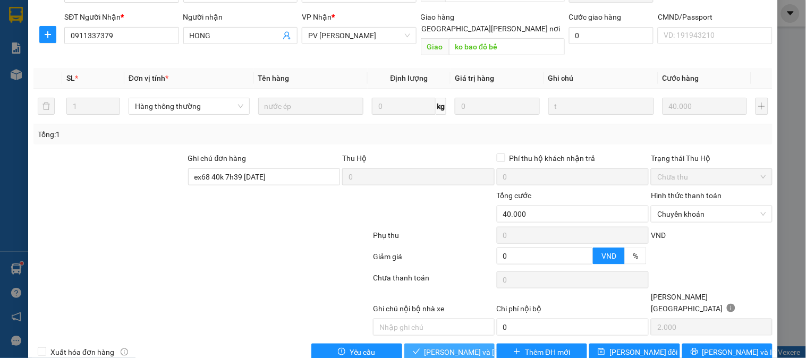
click at [442, 347] on span "[PERSON_NAME] và [PERSON_NAME] hàng" at bounding box center [497, 353] width 144 height 12
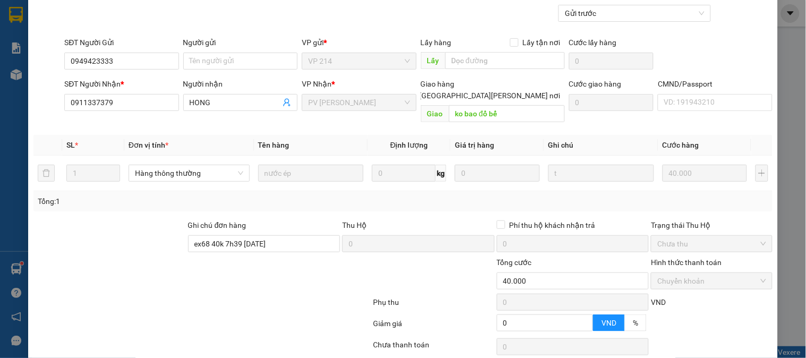
scroll to position [0, 0]
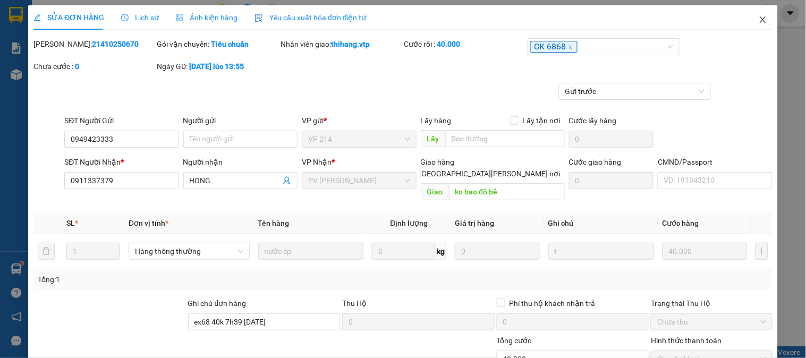
click at [760, 20] on icon "close" at bounding box center [763, 19] width 6 height 6
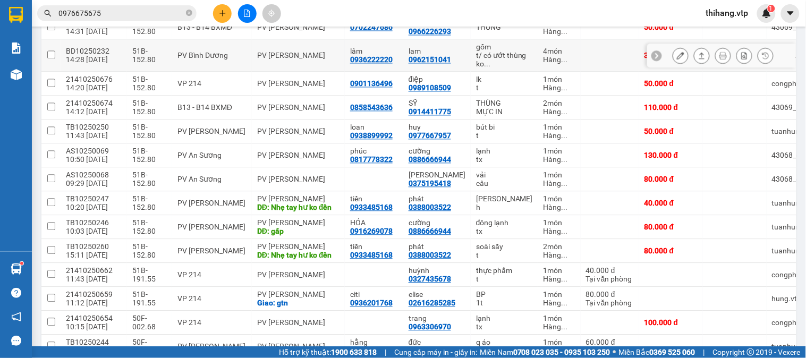
scroll to position [532, 0]
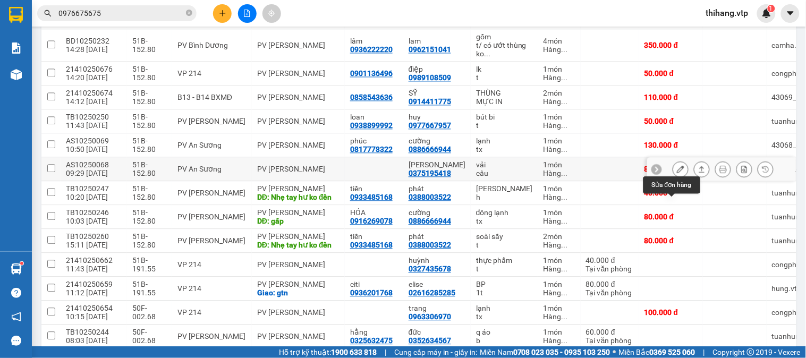
click at [677, 173] on icon at bounding box center [680, 168] width 7 height 7
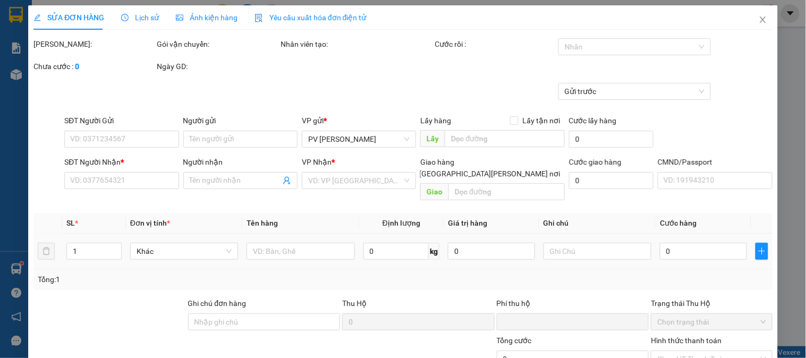
type input "0375195418"
type input "[PERSON_NAME]"
type input "0"
type input "80.000"
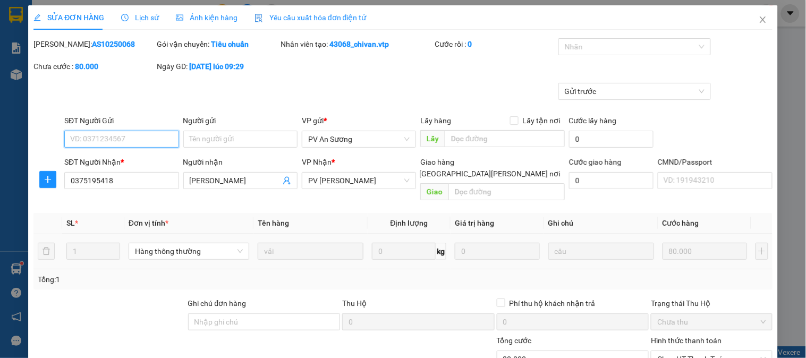
type input "4.000"
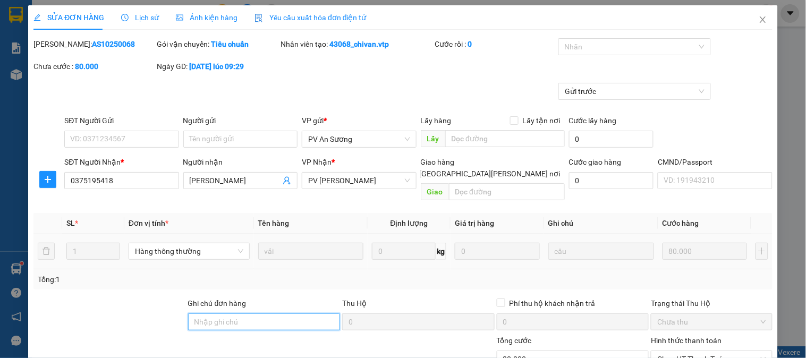
click at [283, 314] on input "Ghi chú đơn hàng" at bounding box center [264, 322] width 153 height 17
type input "e"
type input "ẽ"
click at [601, 47] on div at bounding box center [629, 46] width 137 height 13
type input "ex68 80k 8h02 [DATE]"
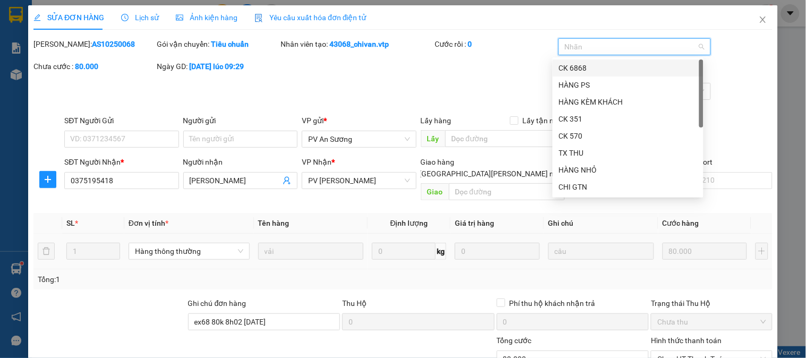
click at [591, 66] on div "CK 6868" at bounding box center [628, 68] width 138 height 12
click at [480, 86] on div "Gửi trước" at bounding box center [402, 99] width 741 height 32
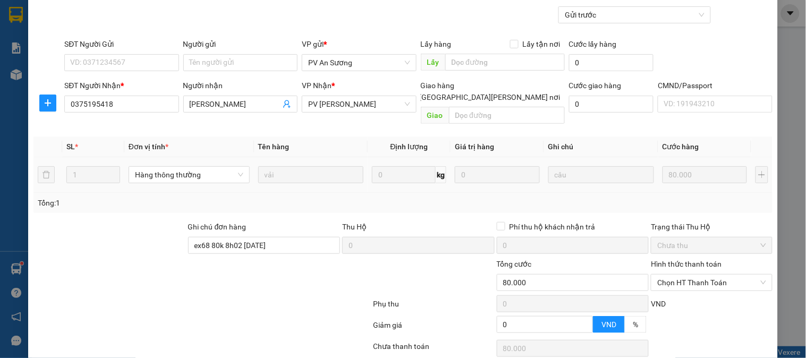
scroll to position [145, 0]
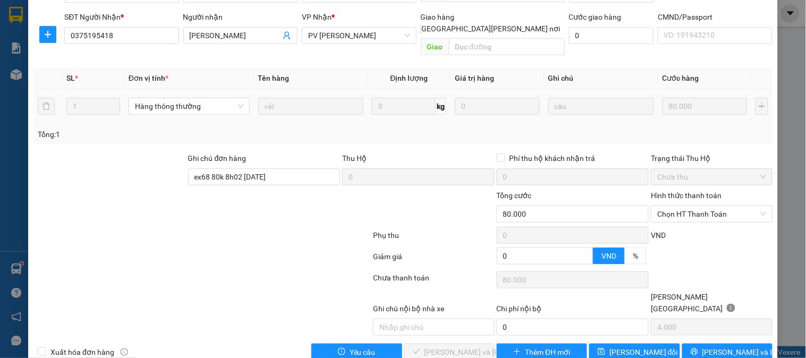
click at [667, 212] on div "Hình thức thanh toán Chọn HT Thanh Toán" at bounding box center [711, 208] width 121 height 37
click at [667, 209] on span "Chọn HT Thanh Toán" at bounding box center [711, 214] width 108 height 16
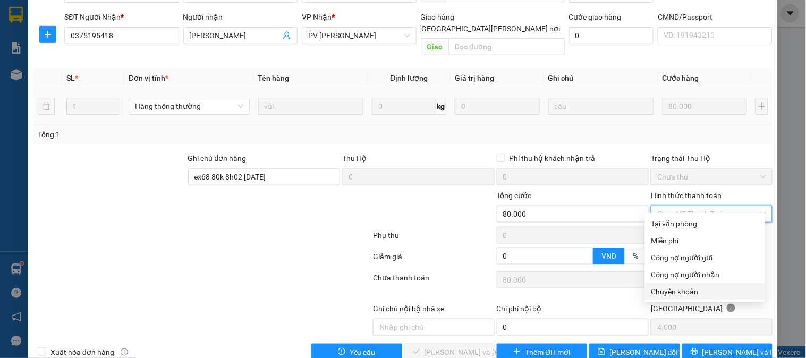
click at [667, 292] on div "Chuyển khoản" at bounding box center [705, 292] width 107 height 12
type input "0"
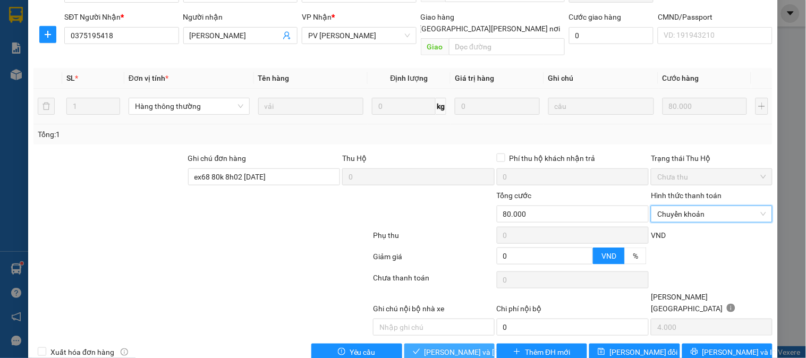
click at [459, 347] on span "[PERSON_NAME] và [PERSON_NAME] hàng" at bounding box center [497, 353] width 144 height 12
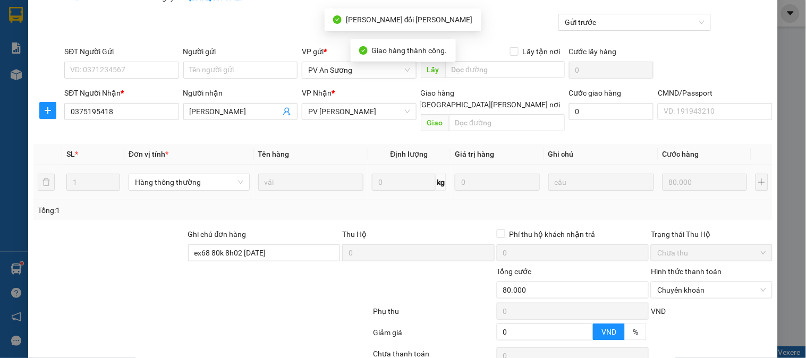
scroll to position [0, 0]
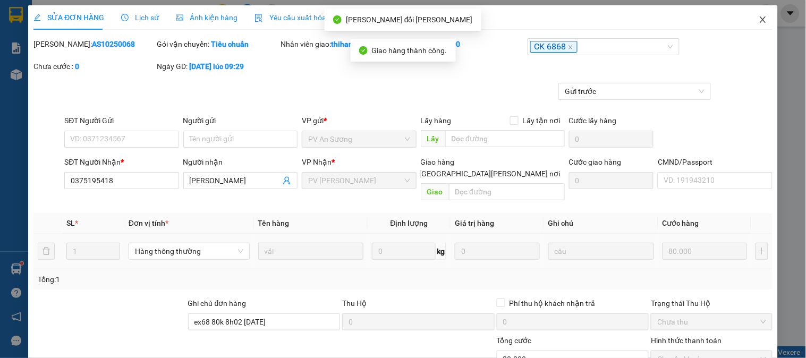
click at [759, 16] on icon "close" at bounding box center [763, 19] width 9 height 9
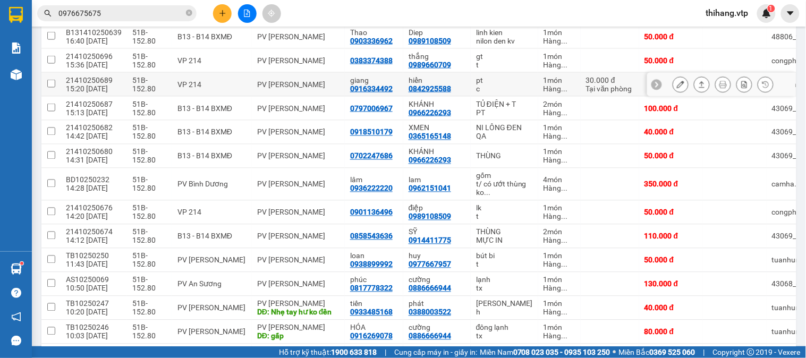
scroll to position [413, 0]
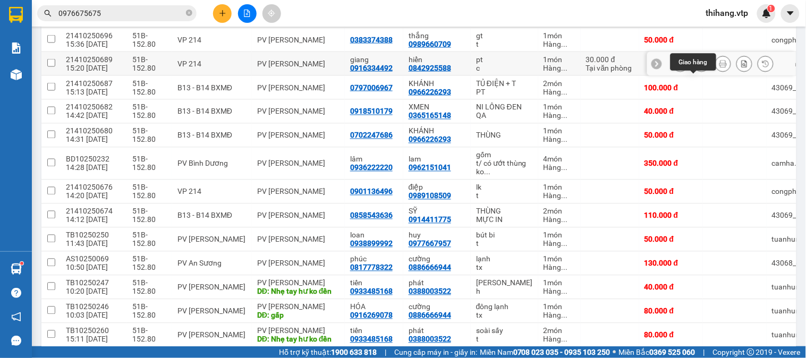
click at [698, 68] on icon at bounding box center [701, 63] width 7 height 7
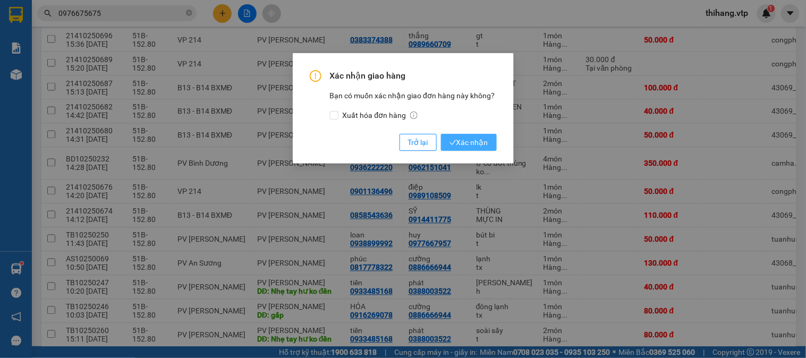
click at [479, 144] on span "Xác nhận" at bounding box center [469, 143] width 39 height 12
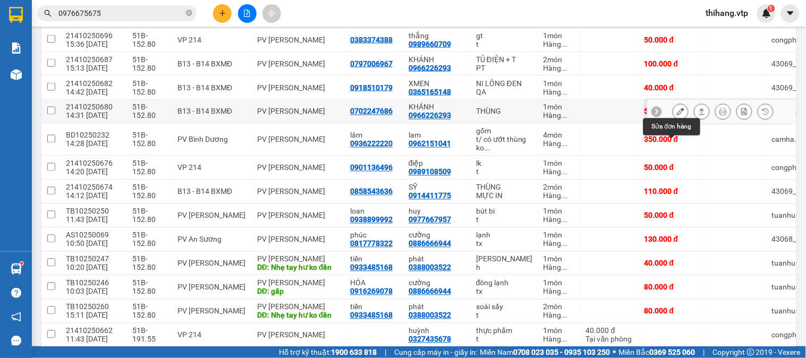
click at [677, 115] on icon at bounding box center [680, 111] width 7 height 7
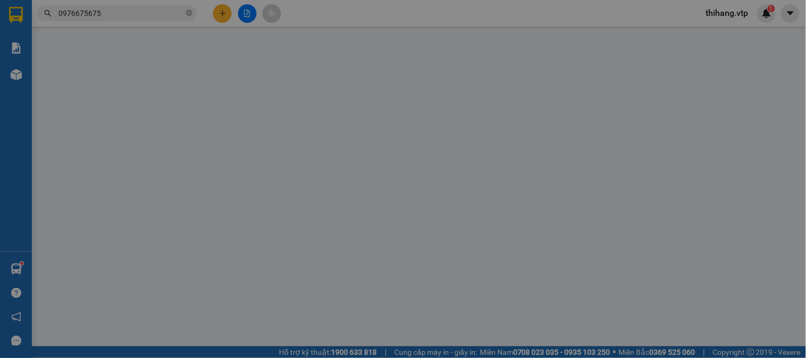
type input "0702247686"
type input "0966226293"
type input "KHÁNH"
type input "0"
type input "50.000"
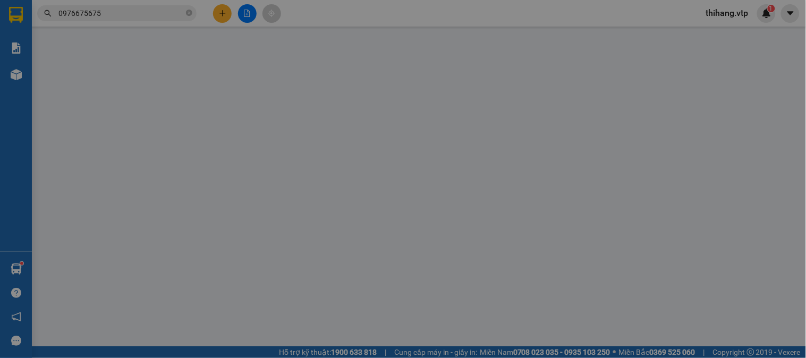
type input "50.000"
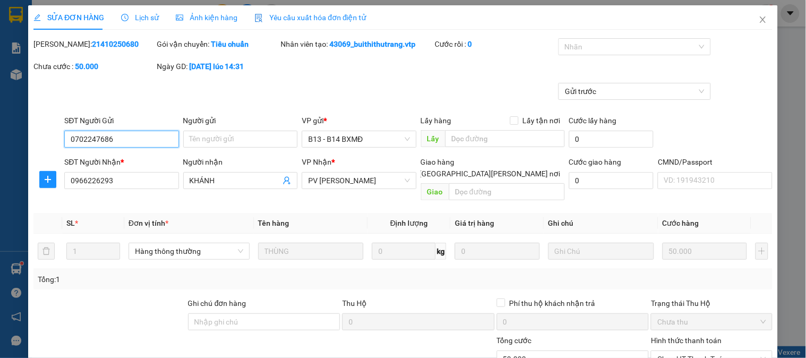
type input "2.500"
click at [584, 49] on div at bounding box center [629, 46] width 137 height 13
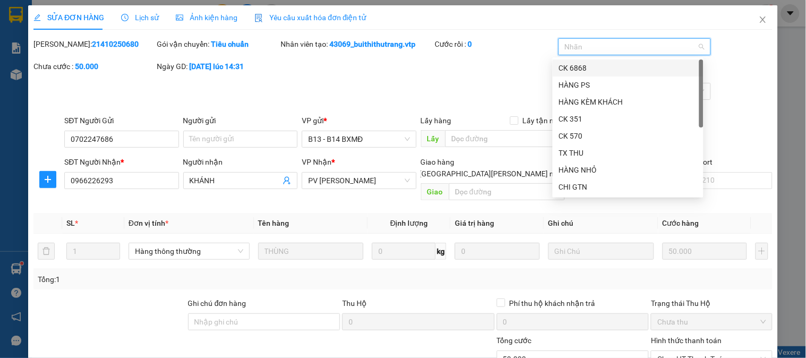
click at [578, 68] on div "CK 6868" at bounding box center [628, 68] width 138 height 12
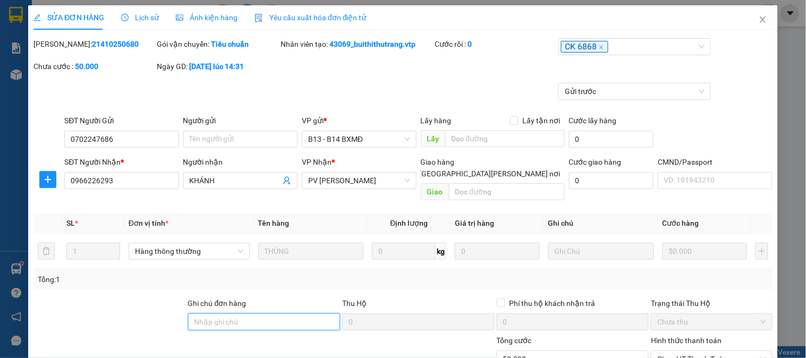
click at [301, 314] on input "Ghi chú đơn hàng" at bounding box center [264, 322] width 153 height 17
type input "e"
type input "ẽ"
drag, startPoint x: 292, startPoint y: 305, endPoint x: 188, endPoint y: 308, distance: 104.8
click at [188, 314] on input "ex68 180k 7h25 [DATE]" at bounding box center [264, 322] width 153 height 17
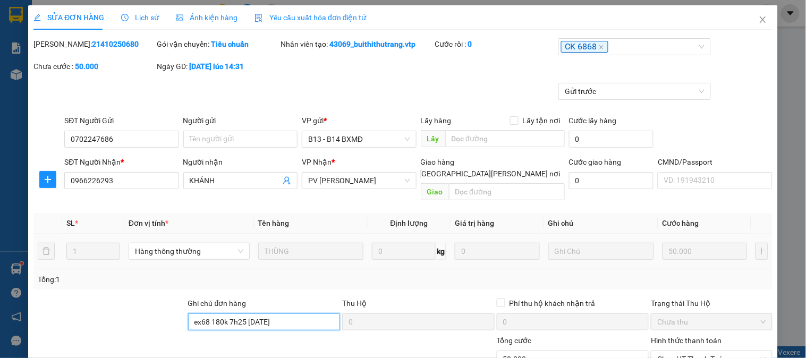
scroll to position [145, 0]
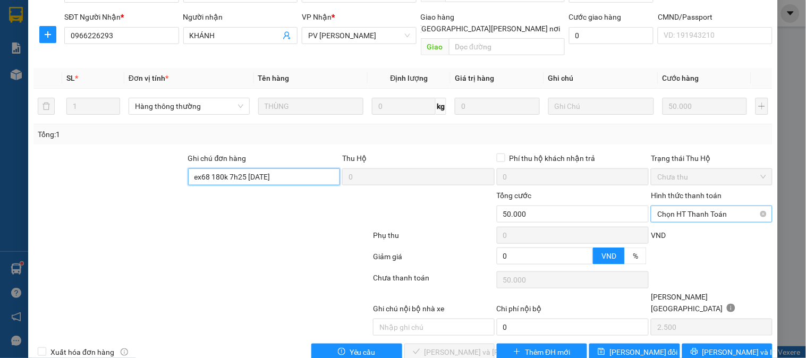
click at [691, 206] on span "Chọn HT Thanh Toán" at bounding box center [711, 214] width 108 height 16
type input "ex68 180k 7h25 [DATE]"
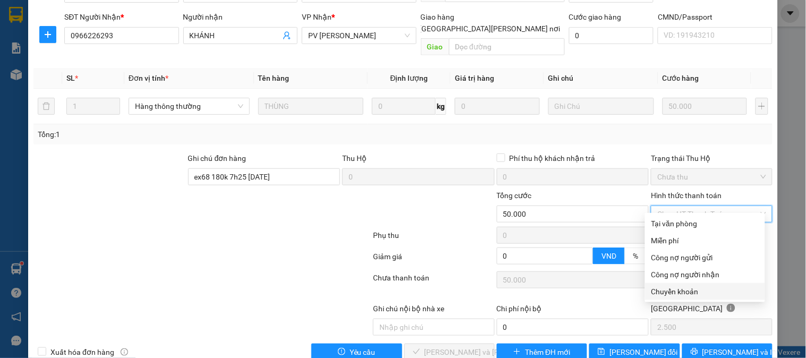
click at [681, 288] on div "Chuyển khoản" at bounding box center [705, 292] width 107 height 12
type input "0"
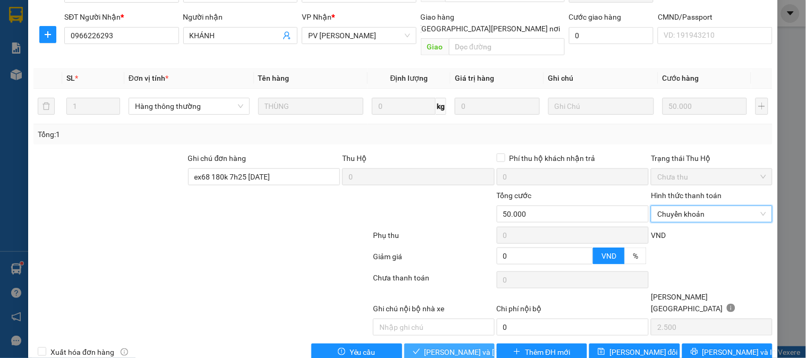
click at [469, 347] on span "[PERSON_NAME] và [PERSON_NAME] hàng" at bounding box center [497, 353] width 144 height 12
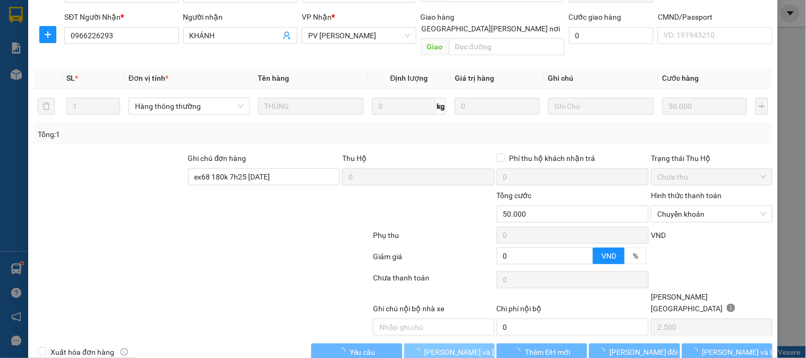
scroll to position [0, 0]
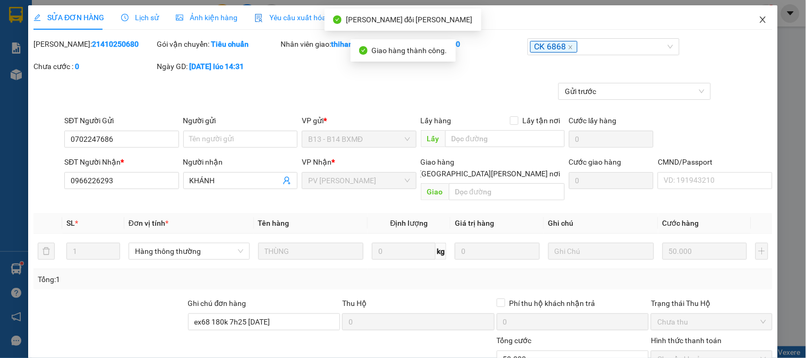
click at [760, 19] on icon "close" at bounding box center [763, 19] width 6 height 6
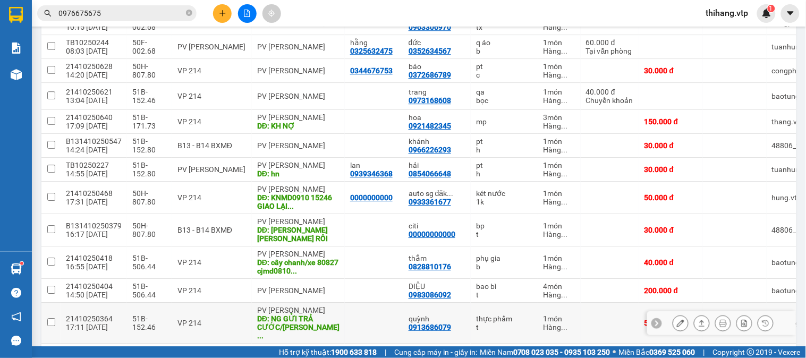
scroll to position [839, 0]
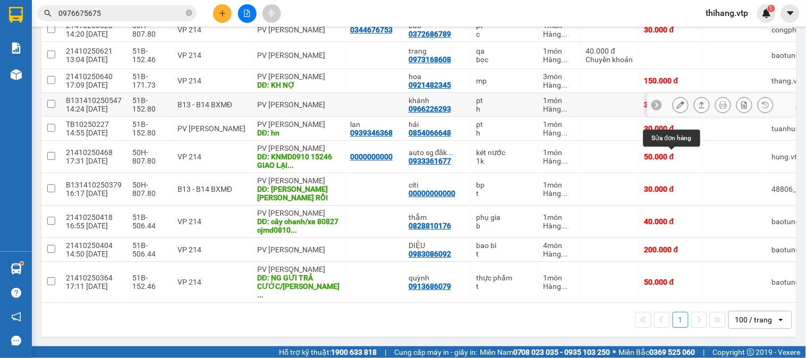
click at [677, 108] on icon at bounding box center [680, 104] width 7 height 7
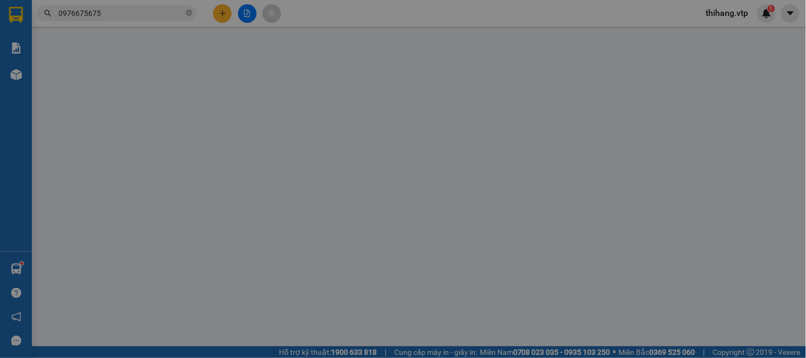
type input "0966226293"
type input "khánh"
type input "0"
type input "30.000"
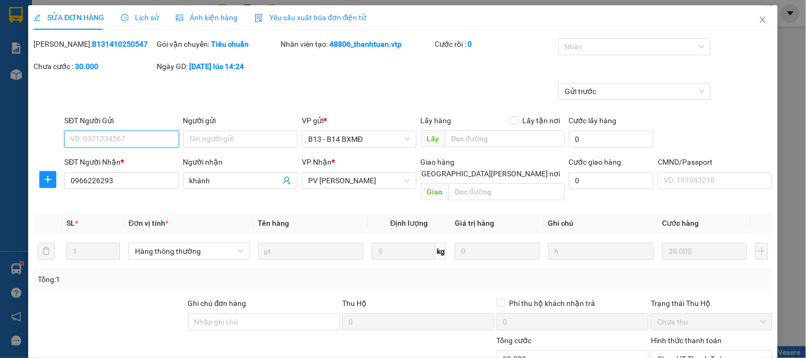
type input "1.500"
click at [613, 56] on div "Nhãn" at bounding box center [635, 48] width 153 height 21
click at [608, 49] on div at bounding box center [629, 46] width 137 height 13
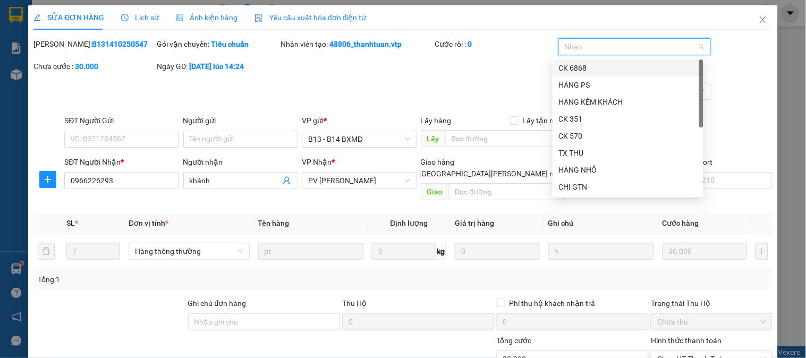
click at [581, 66] on div "CK 6868" at bounding box center [628, 68] width 138 height 12
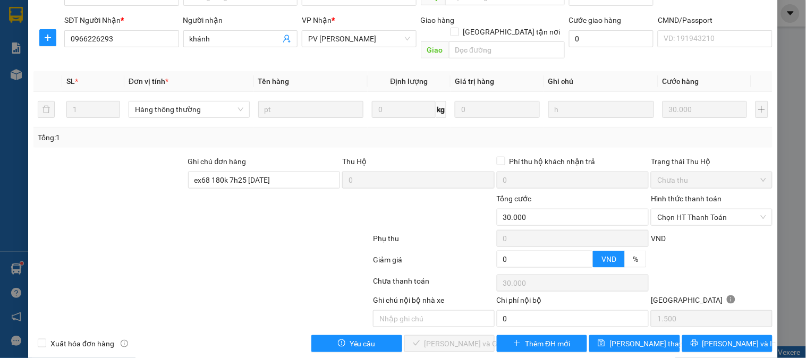
scroll to position [145, 0]
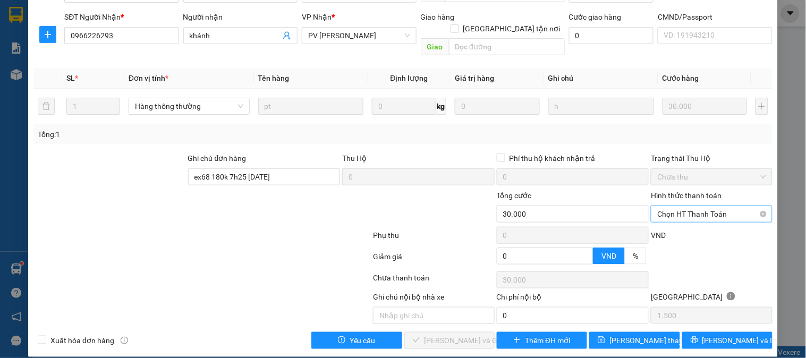
click at [667, 206] on span "Chọn HT Thanh Toán" at bounding box center [711, 214] width 108 height 16
type input "ex68 180k 7h25 [DATE]"
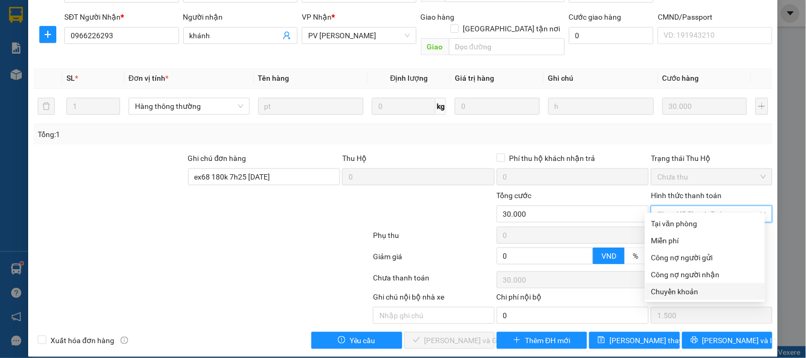
click at [672, 291] on div "Chuyển khoản" at bounding box center [705, 292] width 107 height 12
type input "0"
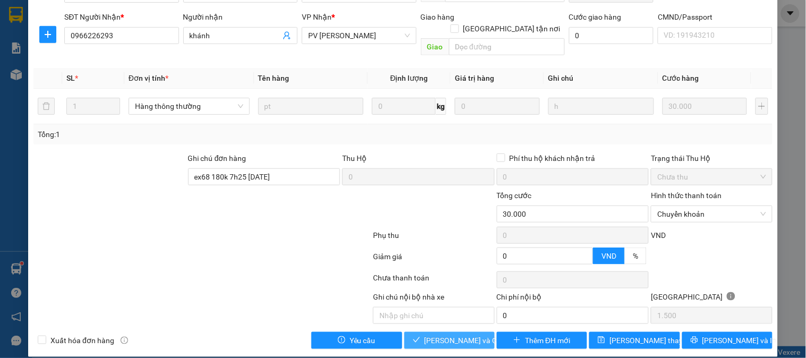
click at [437, 335] on span "[PERSON_NAME] và [PERSON_NAME] hàng" at bounding box center [476, 341] width 102 height 12
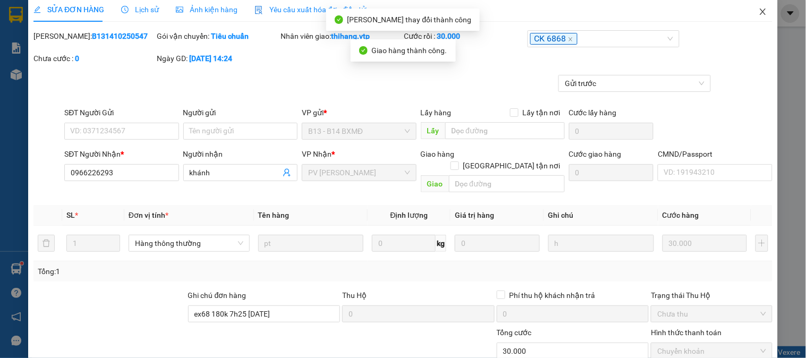
scroll to position [0, 0]
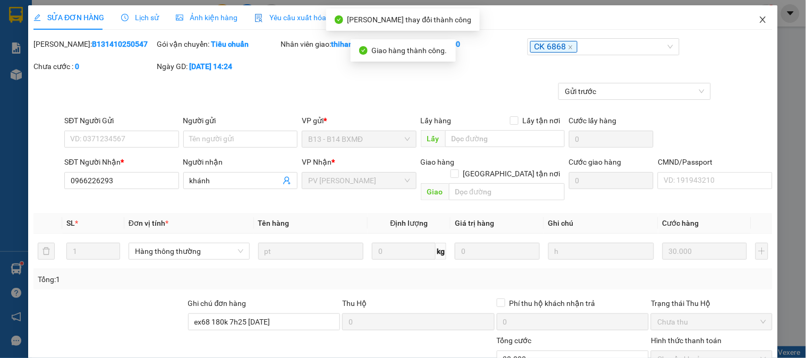
click at [755, 15] on span "Close" at bounding box center [763, 20] width 30 height 30
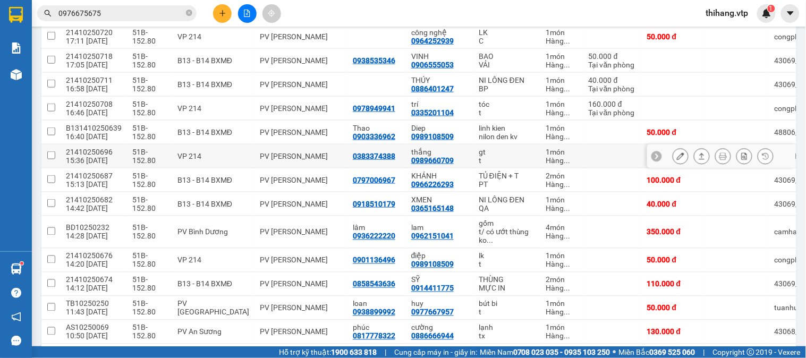
scroll to position [356, 0]
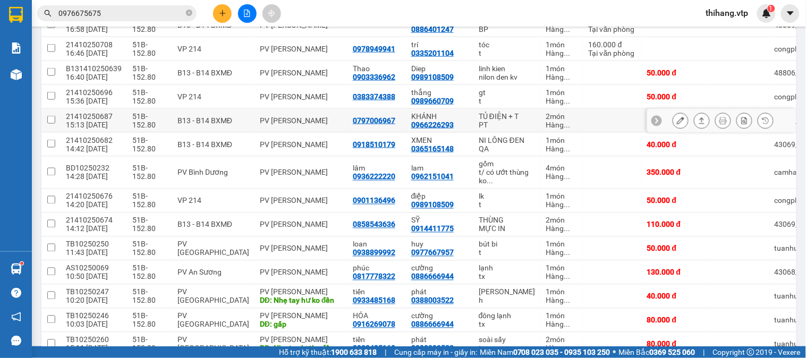
click at [677, 124] on icon at bounding box center [680, 120] width 7 height 7
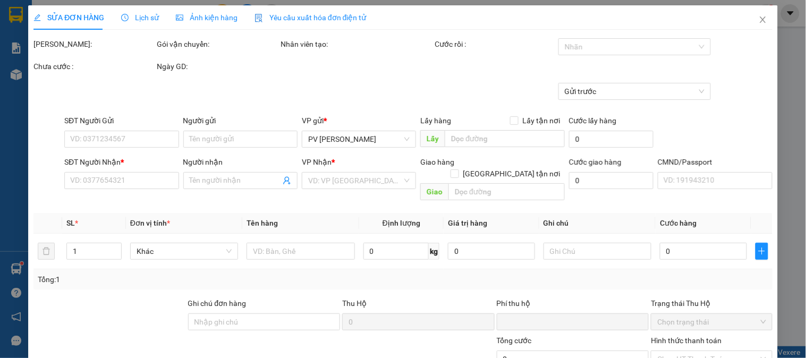
type input "0797006967"
type input "0966226293"
type input "KHÁNH"
type input "0"
type input "100.000"
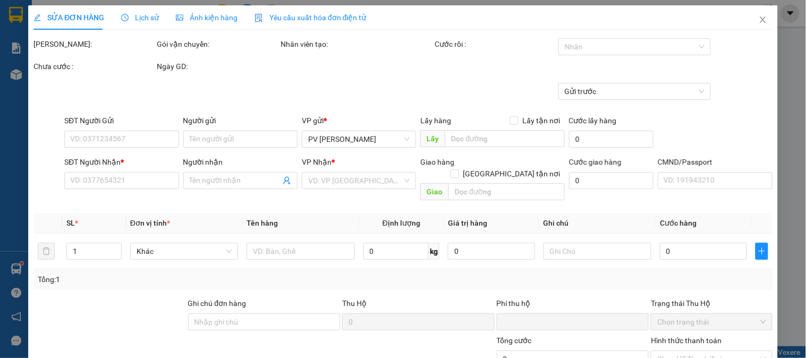
type input "100.000"
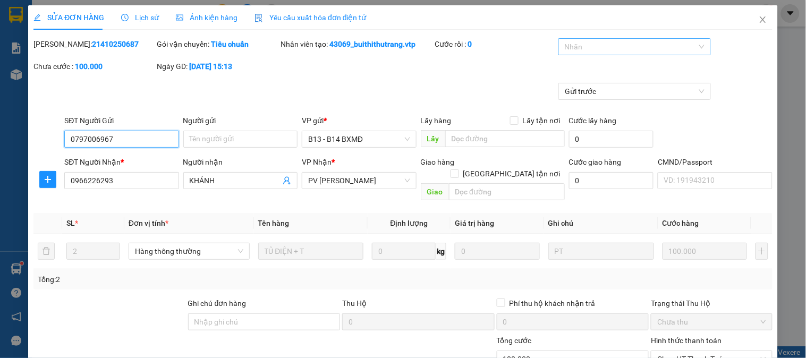
type input "5.000"
click at [598, 48] on div at bounding box center [629, 46] width 137 height 13
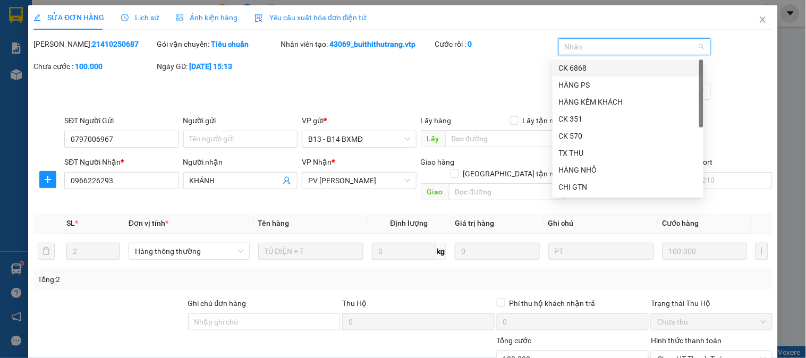
click at [578, 62] on div "CK 6868" at bounding box center [628, 68] width 138 height 12
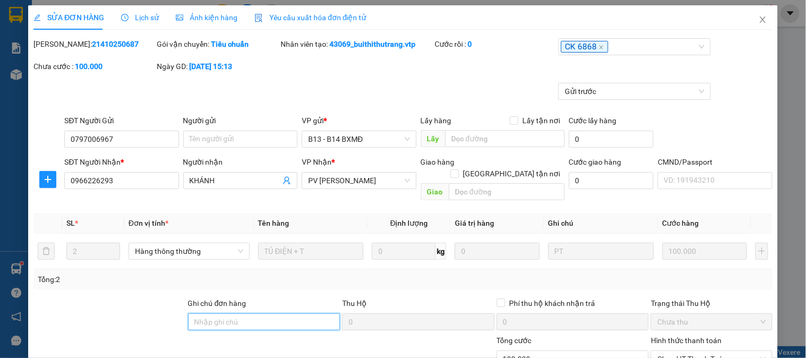
paste input "ex68 180k 7h25 [DATE]"
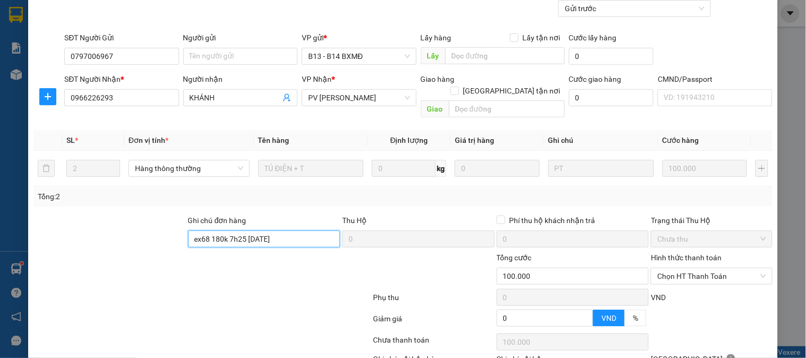
scroll to position [145, 0]
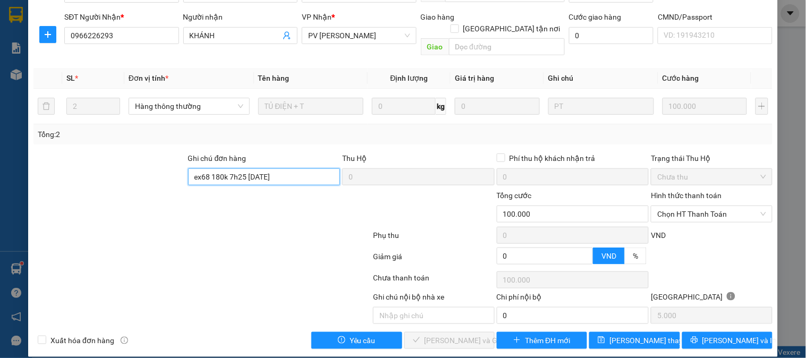
click at [691, 209] on span "Chọn HT Thanh Toán" at bounding box center [711, 214] width 108 height 16
type input "ex68 180k 7h25 [DATE]"
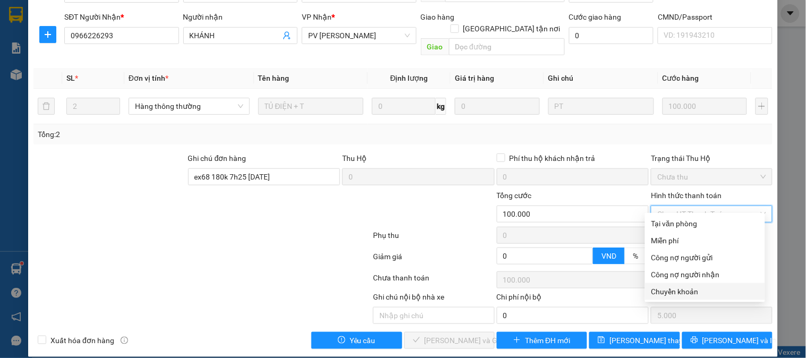
click at [680, 293] on div "Chuyển khoản" at bounding box center [705, 292] width 107 height 12
type input "0"
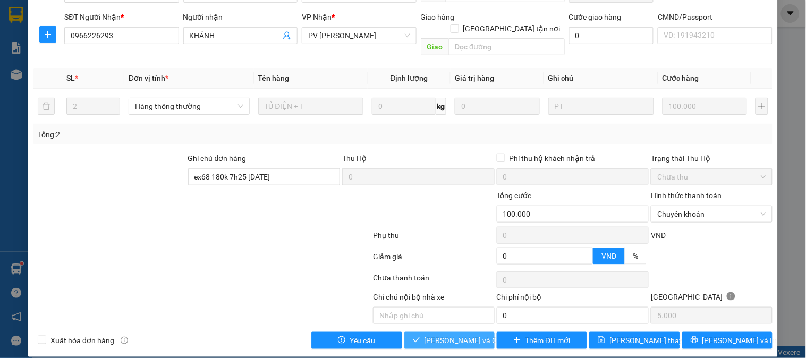
click at [468, 335] on span "[PERSON_NAME] và [PERSON_NAME] hàng" at bounding box center [476, 341] width 102 height 12
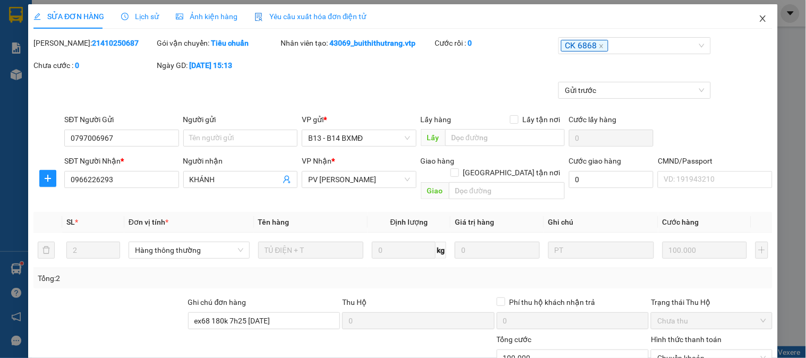
scroll to position [0, 0]
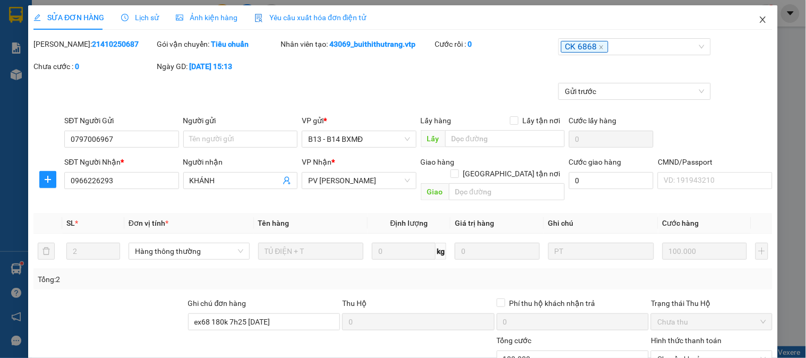
click at [759, 16] on icon "close" at bounding box center [763, 19] width 9 height 9
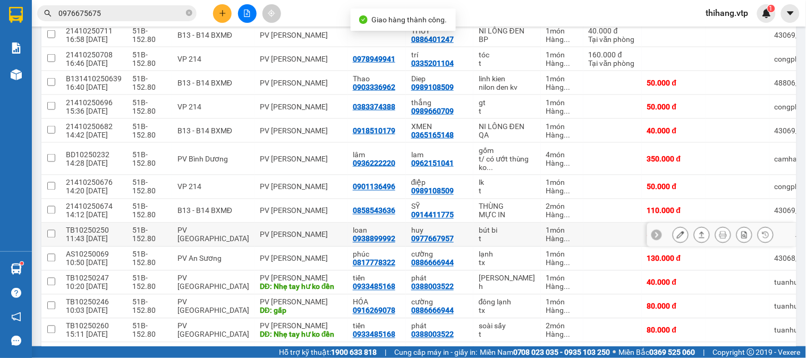
scroll to position [413, 0]
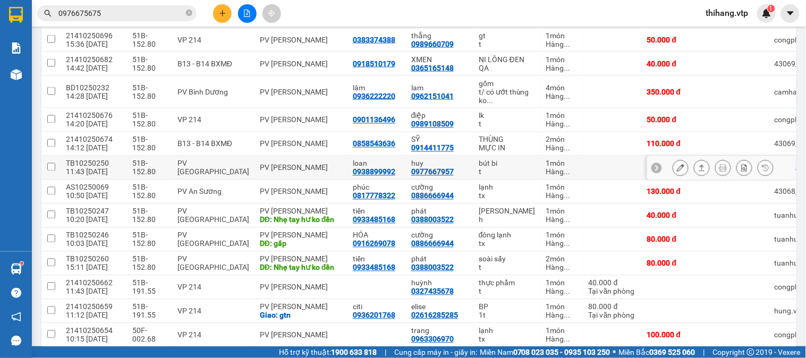
click at [677, 172] on icon at bounding box center [680, 167] width 7 height 7
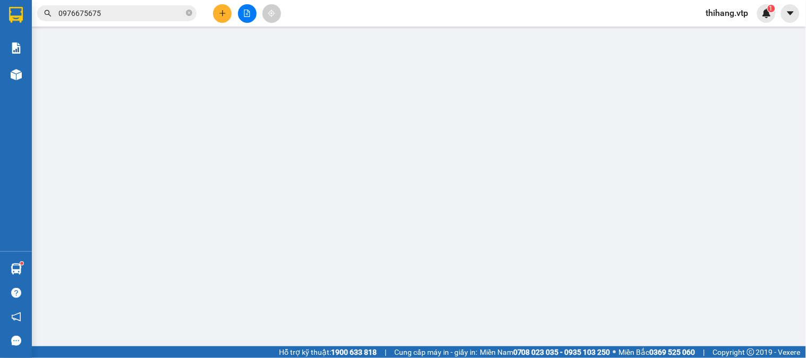
type input "0938899992"
type input "loan"
type input "0977667957"
type input "huy"
type input "0"
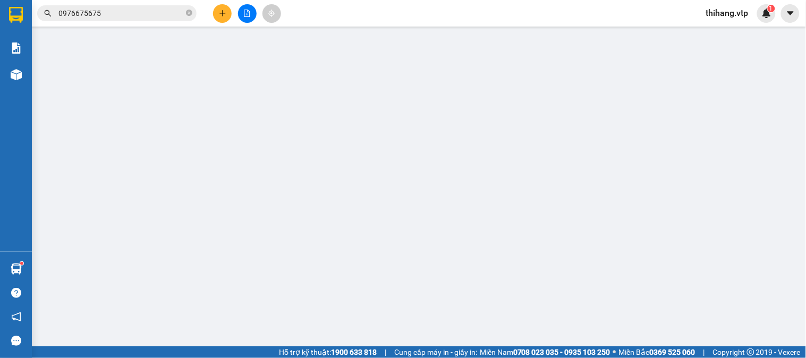
type input "50.000"
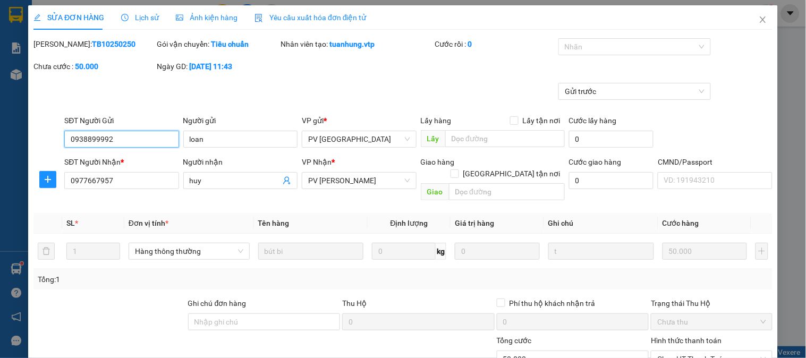
type input "2.500"
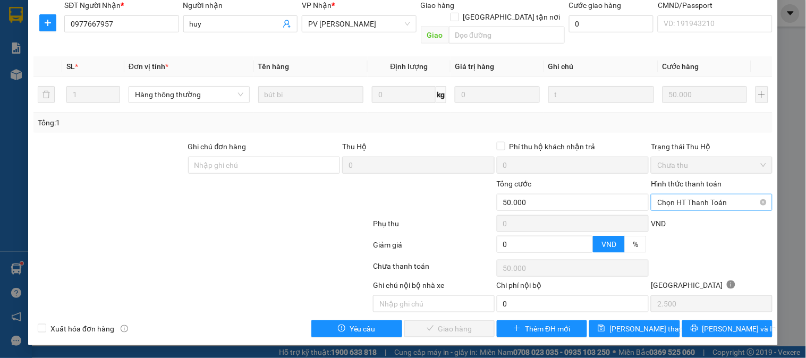
scroll to position [145, 0]
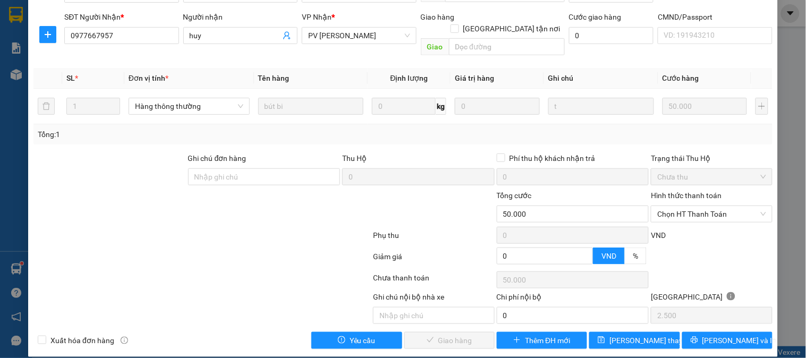
click at [684, 193] on div "Hình thức thanh toán" at bounding box center [711, 198] width 121 height 16
click at [677, 227] on div "Phụ thu 0 VND" at bounding box center [402, 237] width 741 height 21
click at [677, 207] on span "Chọn HT Thanh Toán" at bounding box center [711, 214] width 108 height 16
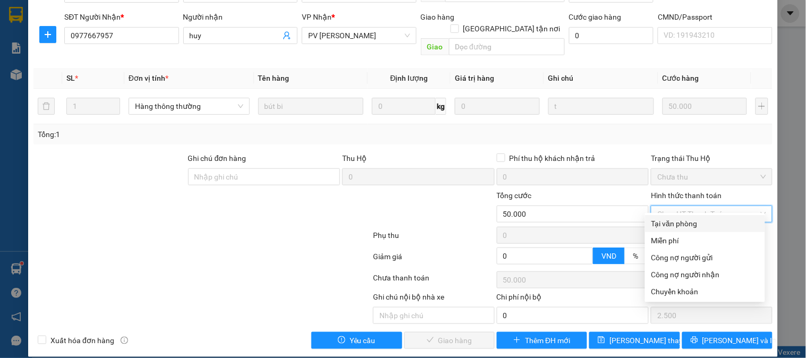
click at [675, 222] on div "Tại văn phòng" at bounding box center [705, 224] width 107 height 12
type input "0"
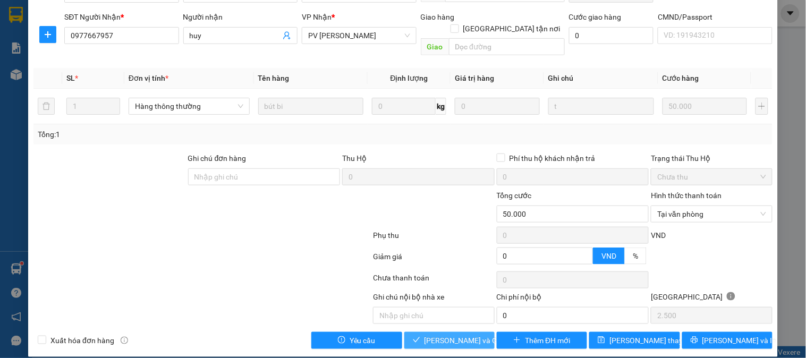
drag, startPoint x: 450, startPoint y: 326, endPoint x: 534, endPoint y: 283, distance: 94.1
click at [450, 335] on span "[PERSON_NAME] và [PERSON_NAME] hàng" at bounding box center [476, 341] width 102 height 12
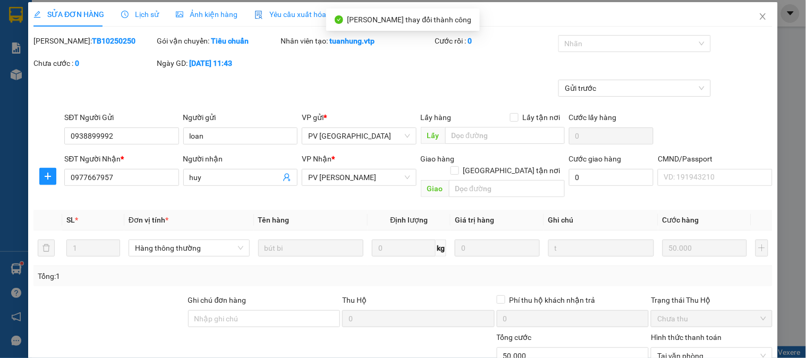
scroll to position [0, 0]
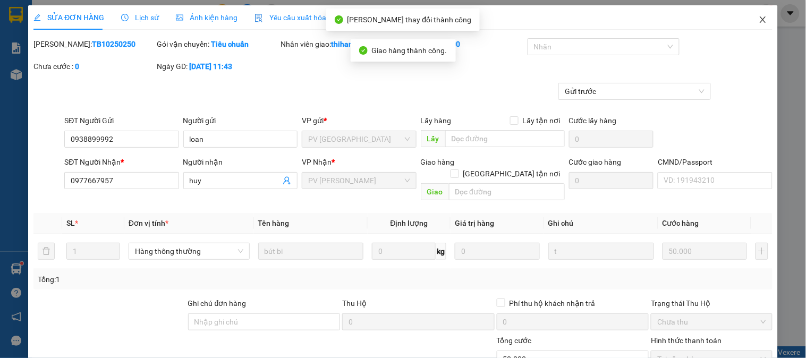
click at [759, 20] on icon "close" at bounding box center [763, 19] width 9 height 9
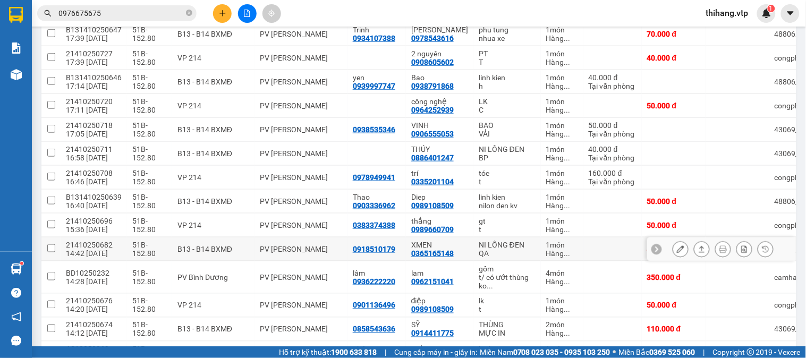
scroll to position [227, 0]
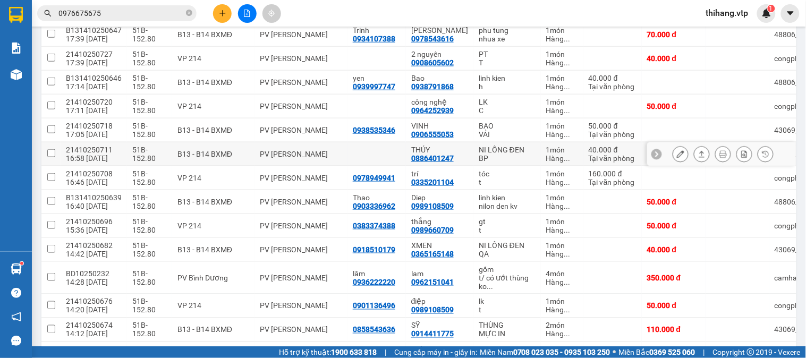
click at [698, 158] on icon at bounding box center [701, 153] width 7 height 7
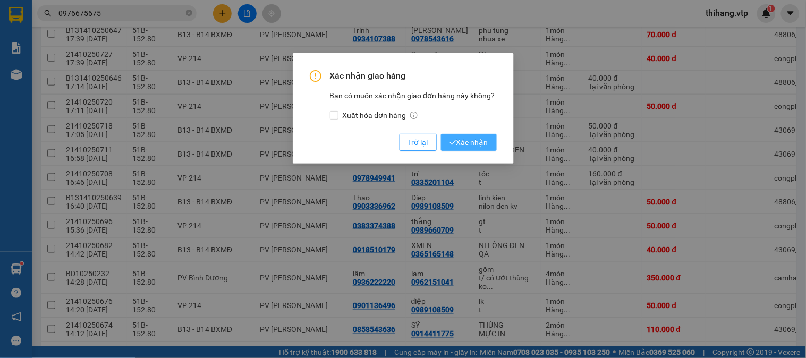
click at [465, 142] on span "Xác nhận" at bounding box center [469, 143] width 39 height 12
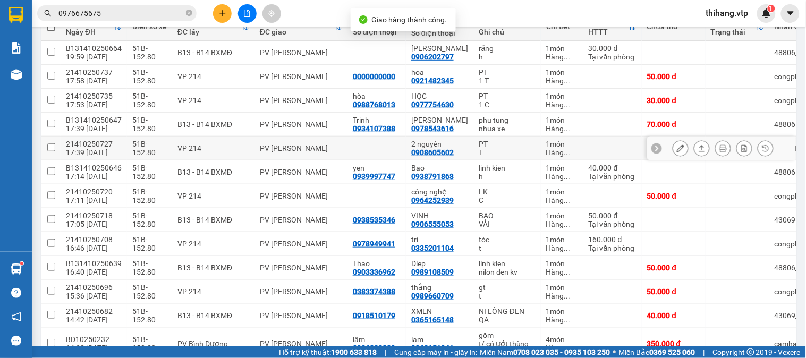
scroll to position [109, 0]
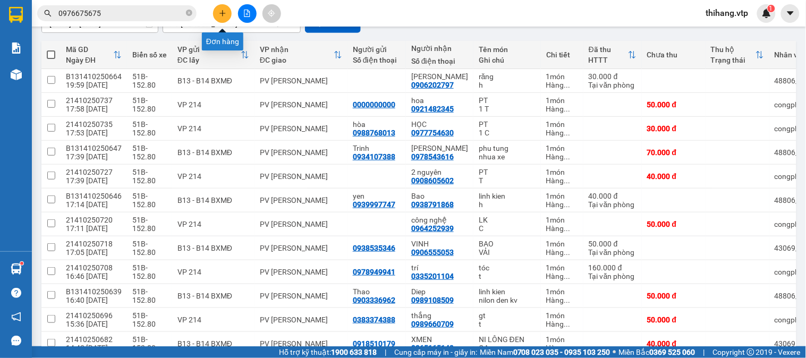
click at [218, 14] on button at bounding box center [222, 13] width 19 height 19
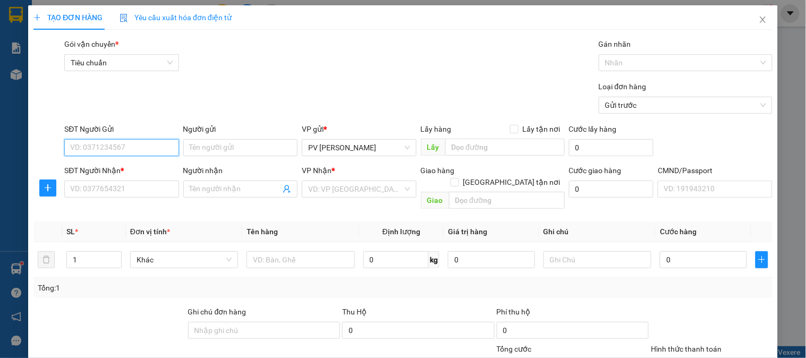
click at [139, 146] on input "SĐT Người Gửi" at bounding box center [121, 147] width 114 height 17
type input "9"
click at [125, 163] on div "0852738788 - THÚY" at bounding box center [120, 169] width 100 height 12
type input "0852738788"
type input "THÚY"
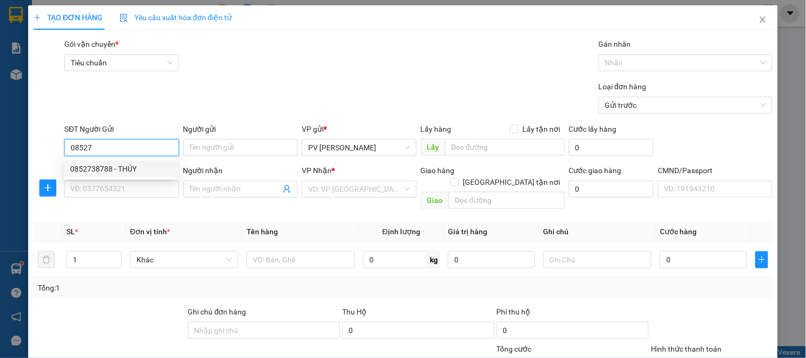
type input "0704672174"
type input "chú trung"
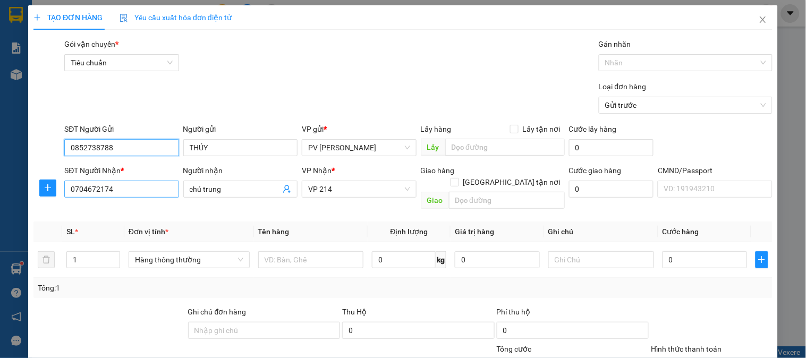
type input "0852738788"
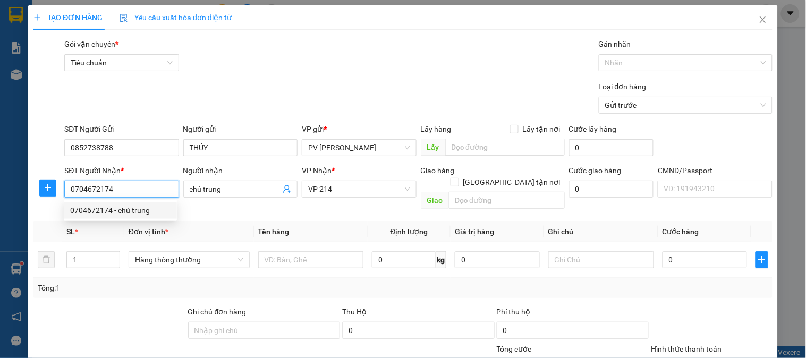
drag, startPoint x: 151, startPoint y: 192, endPoint x: 72, endPoint y: 187, distance: 78.8
click at [73, 189] on input "0704672174" at bounding box center [121, 189] width 114 height 17
click at [89, 229] on div "0382134724 - NHƯ Ý" at bounding box center [139, 228] width 138 height 12
type input "0382134724"
type input "NHƯ Ý"
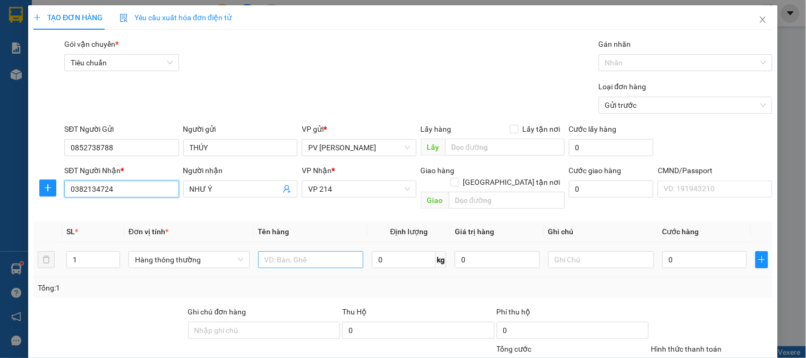
type input "0382134724"
click at [267, 254] on input "text" at bounding box center [311, 259] width 106 height 17
type input "gt"
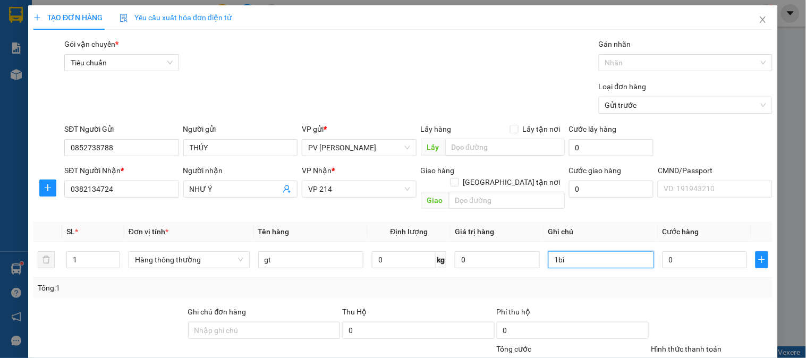
type input "1bì"
type input "2"
type input "0"
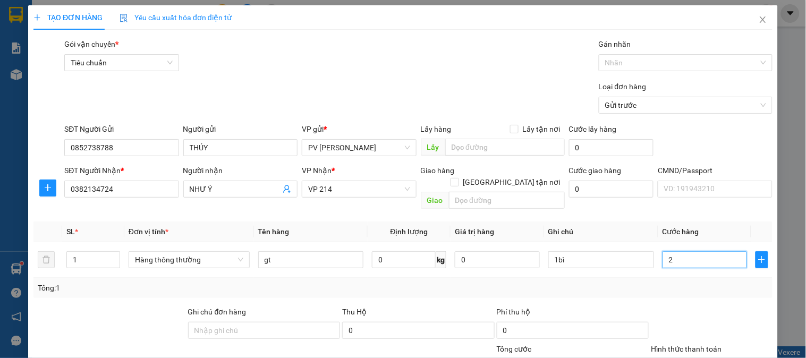
type input "0"
type input "03"
type input "3"
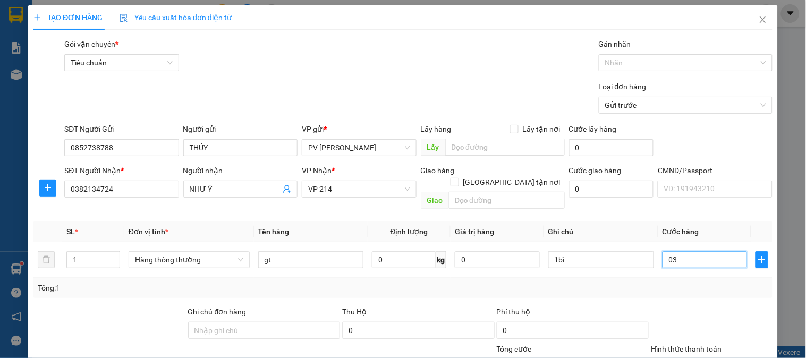
type input "030"
type input "30"
type input "0.300"
type input "300"
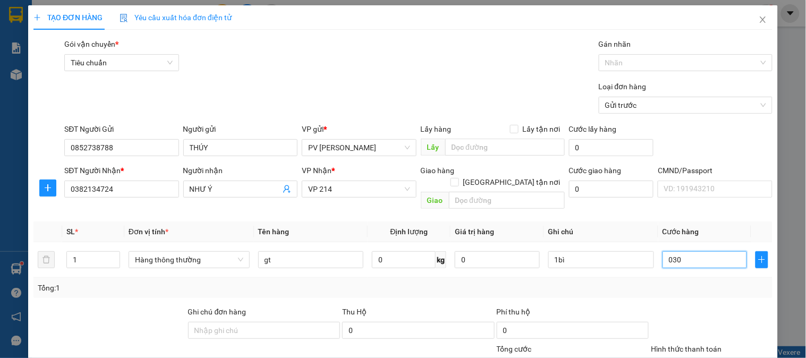
type input "300"
type input "03.000"
type input "3.000"
type input "030.000"
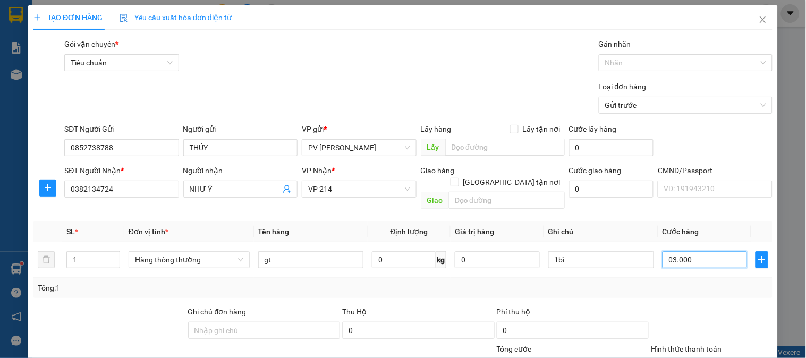
type input "30.000"
click at [667, 251] on input "030.000" at bounding box center [705, 259] width 85 height 17
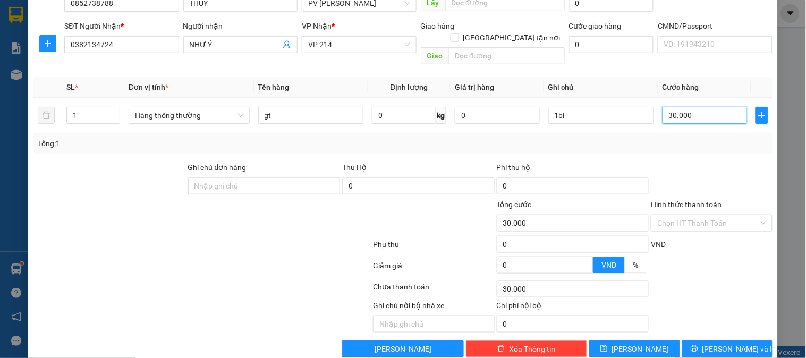
scroll to position [153, 0]
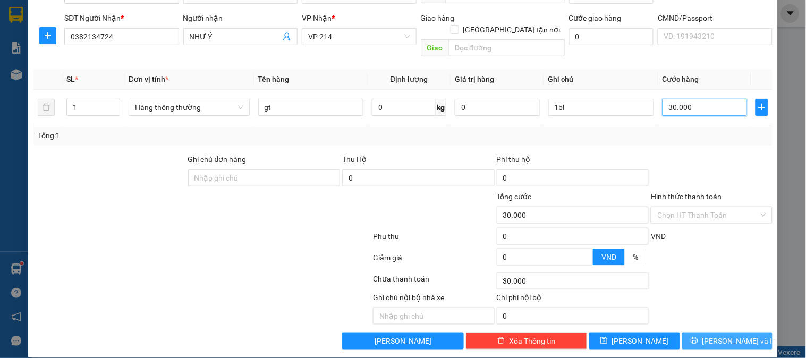
type input "30.000"
click at [714, 335] on span "[PERSON_NAME] và In" at bounding box center [740, 341] width 74 height 12
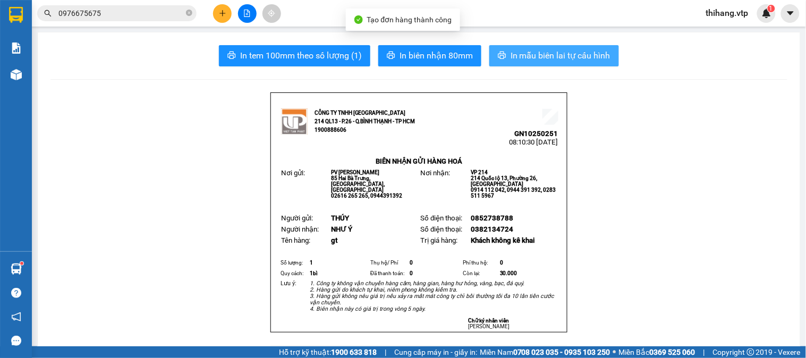
click at [538, 53] on span "In mẫu biên lai tự cấu hình" at bounding box center [561, 55] width 100 height 13
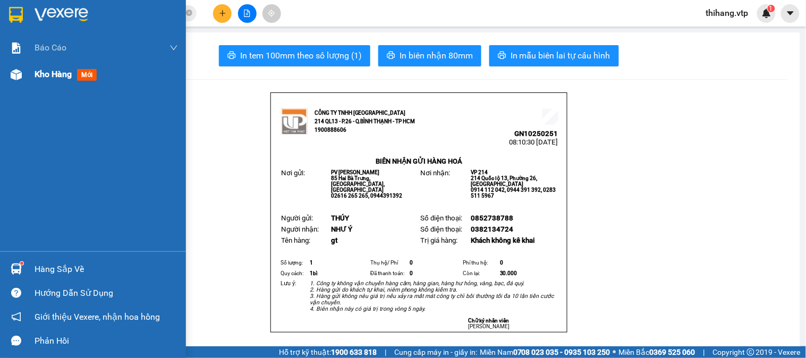
click at [55, 72] on span "Kho hàng" at bounding box center [53, 74] width 37 height 10
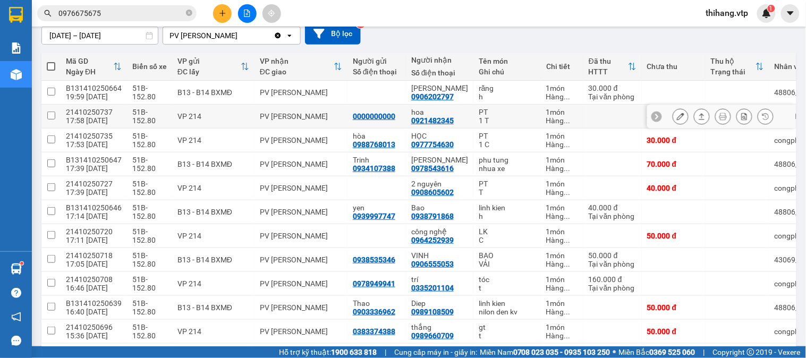
scroll to position [118, 0]
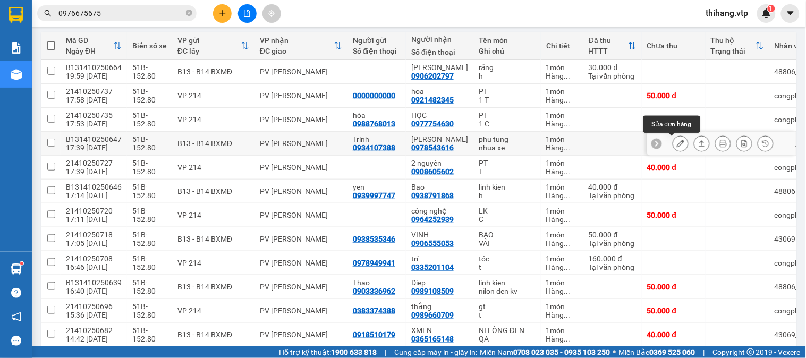
click at [677, 144] on icon at bounding box center [680, 143] width 7 height 7
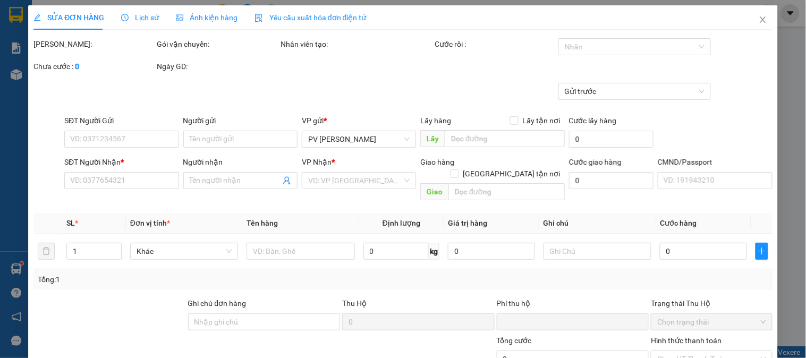
type input "3.500"
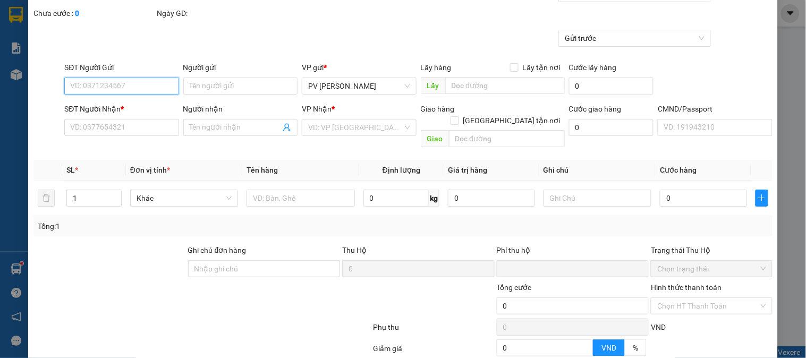
type input "0934107388"
type input "Trinh"
type input "0978543616"
type input "[PERSON_NAME]"
type input "0"
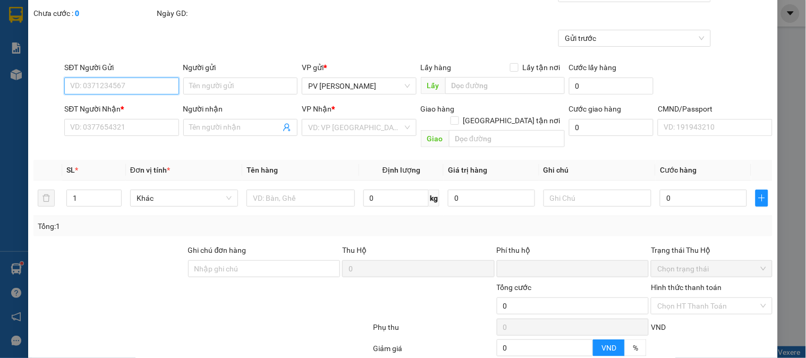
type input "70.000"
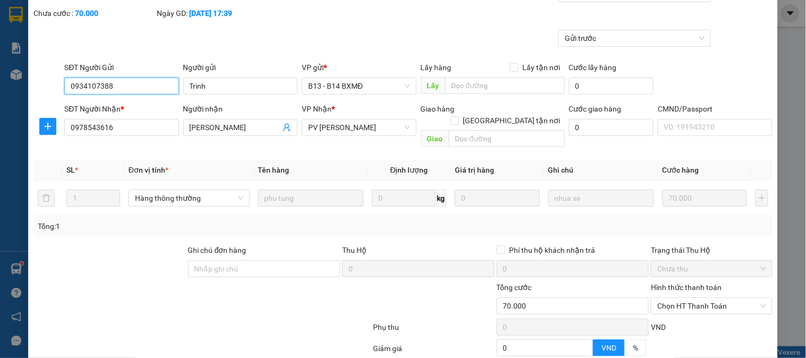
scroll to position [145, 0]
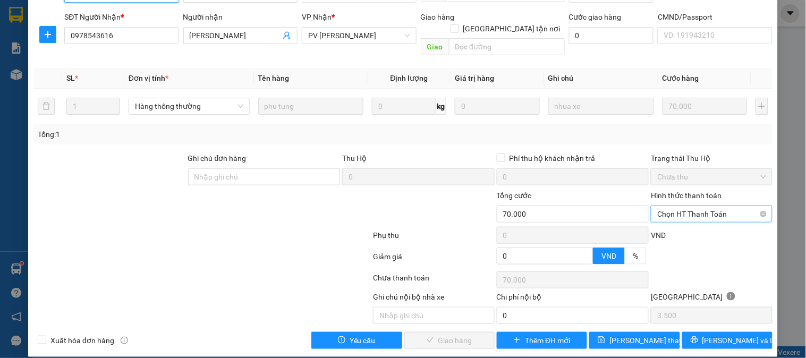
click at [694, 206] on span "Chọn HT Thanh Toán" at bounding box center [711, 214] width 108 height 16
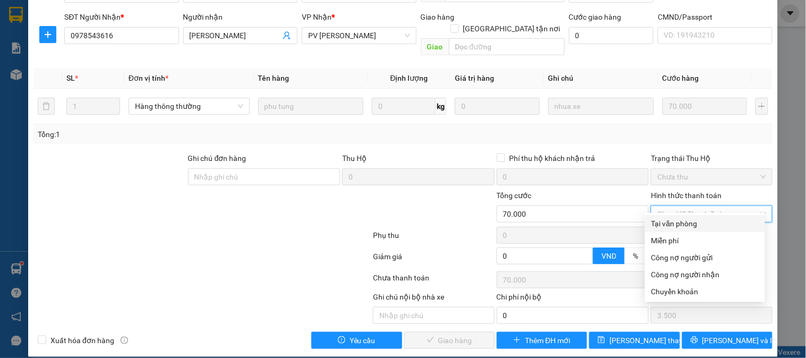
click at [684, 222] on div "Tại văn phòng" at bounding box center [705, 224] width 107 height 12
type input "0"
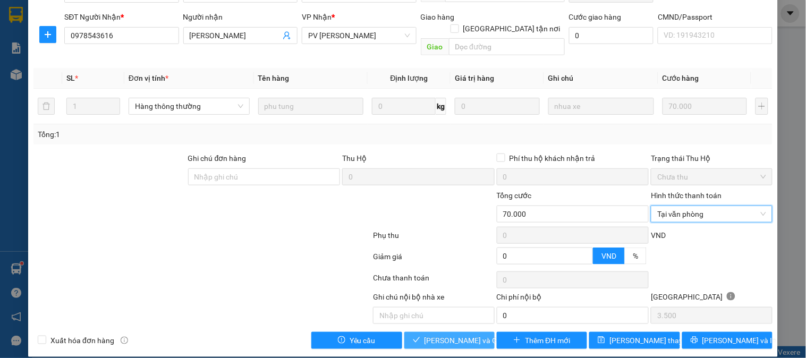
click at [474, 335] on span "[PERSON_NAME] và [PERSON_NAME] hàng" at bounding box center [476, 341] width 102 height 12
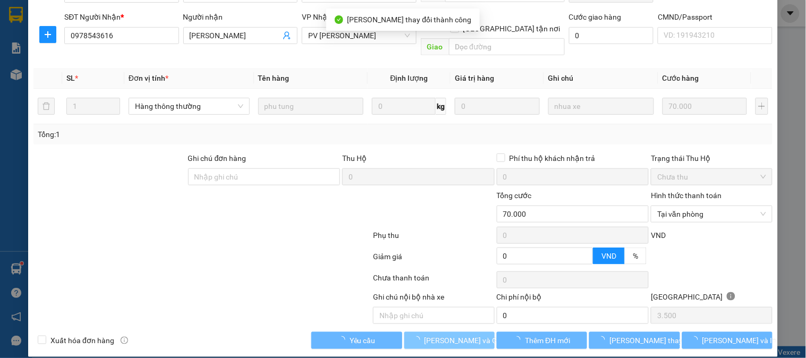
scroll to position [0, 0]
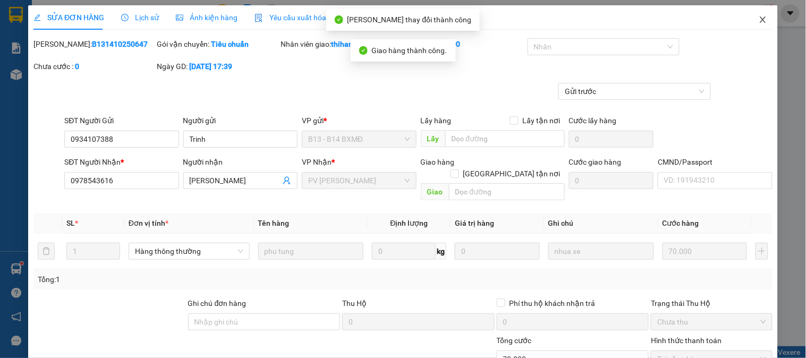
click at [759, 16] on icon "close" at bounding box center [763, 19] width 9 height 9
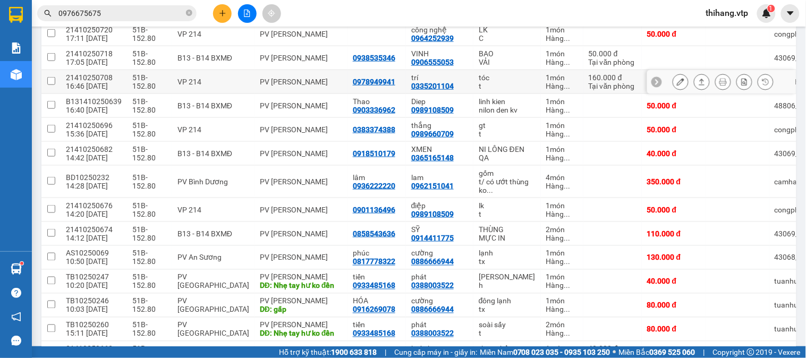
scroll to position [297, 0]
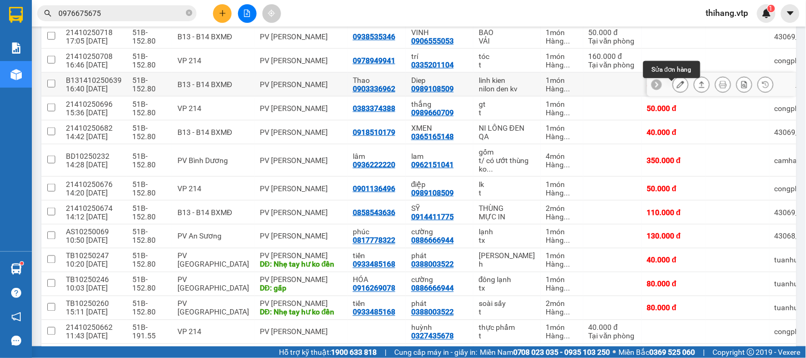
click at [673, 91] on button at bounding box center [680, 84] width 15 height 19
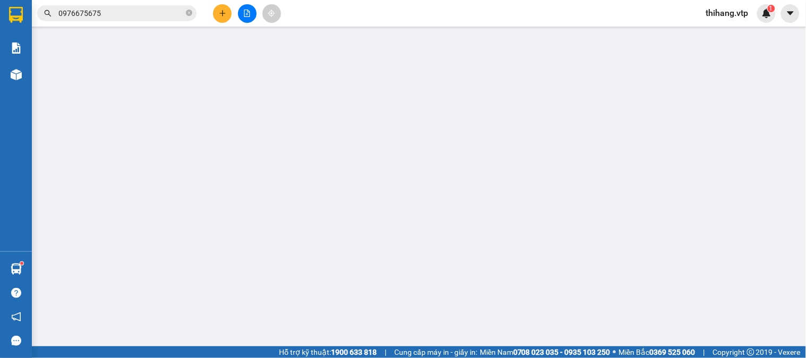
type input "0903336962"
type input "Thao"
type input "0989108509"
type input "Diep"
type input "0"
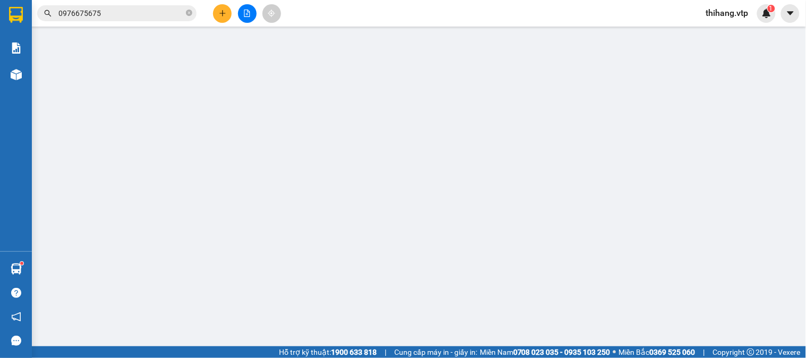
type input "50.000"
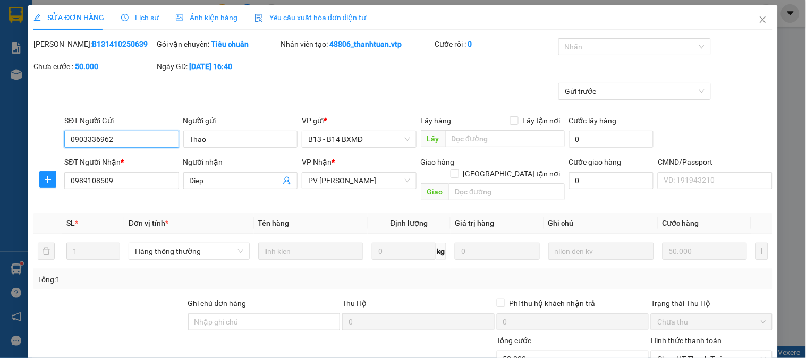
type input "2.500"
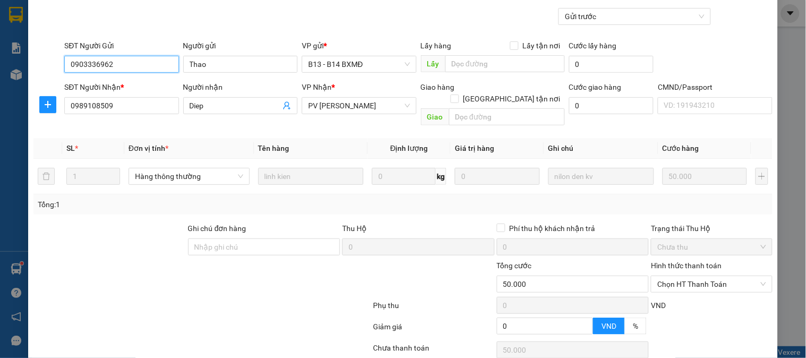
scroll to position [145, 0]
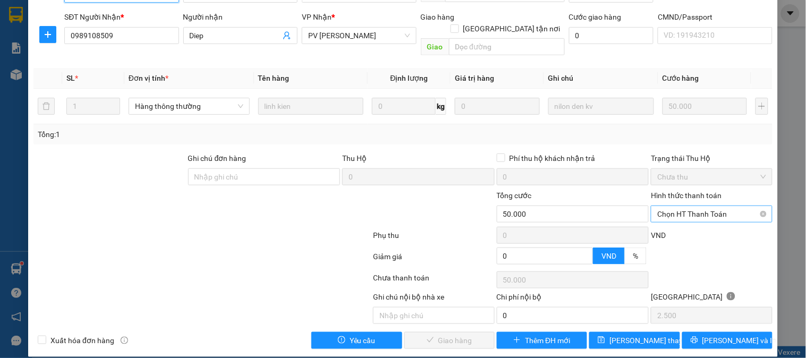
click at [697, 206] on span "Chọn HT Thanh Toán" at bounding box center [711, 214] width 108 height 16
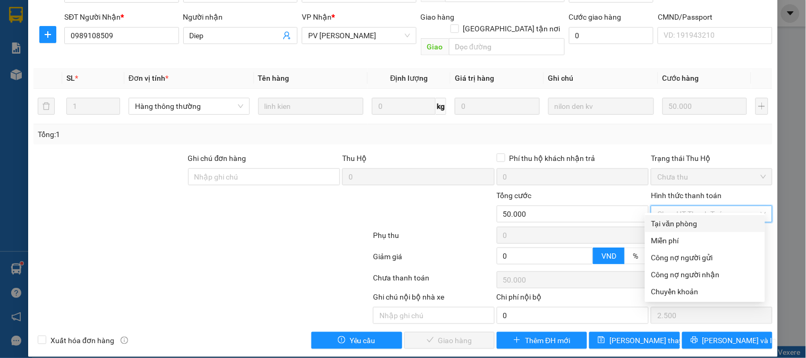
drag, startPoint x: 687, startPoint y: 210, endPoint x: 677, endPoint y: 222, distance: 15.5
click at [677, 222] on div "Tại văn phòng" at bounding box center [705, 224] width 107 height 12
type input "0"
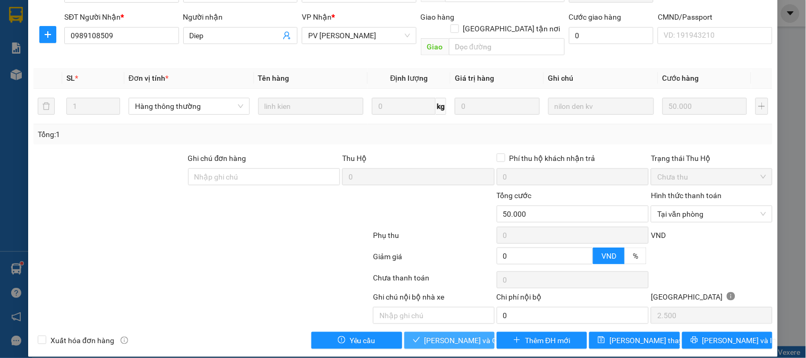
drag, startPoint x: 450, startPoint y: 328, endPoint x: 487, endPoint y: 283, distance: 58.2
click at [450, 335] on span "[PERSON_NAME] và [PERSON_NAME] hàng" at bounding box center [476, 341] width 102 height 12
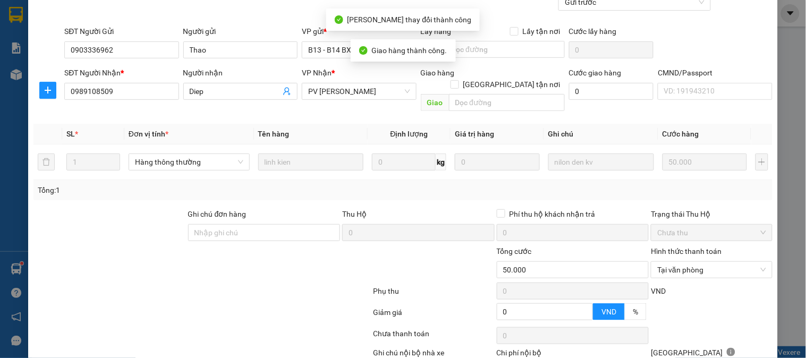
scroll to position [0, 0]
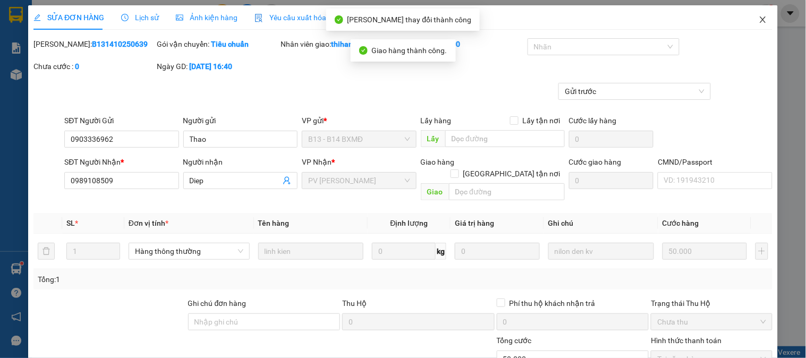
click at [759, 18] on icon "close" at bounding box center [763, 19] width 9 height 9
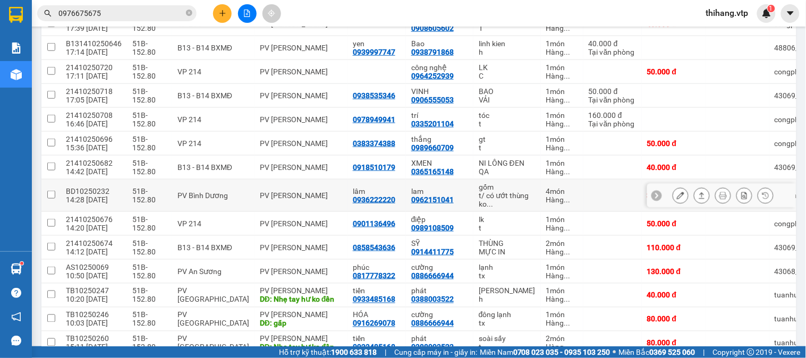
scroll to position [297, 0]
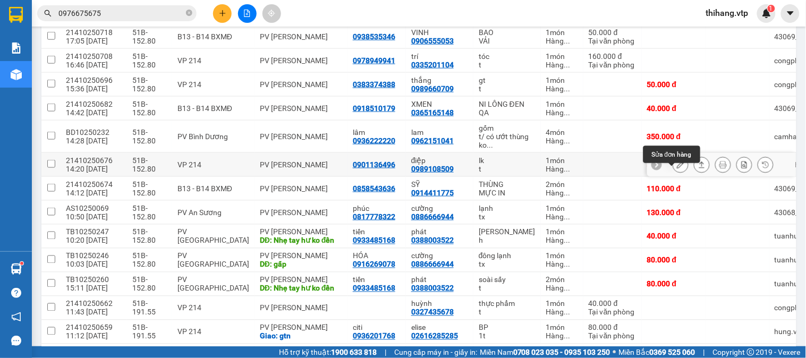
click at [677, 174] on button at bounding box center [680, 165] width 15 height 19
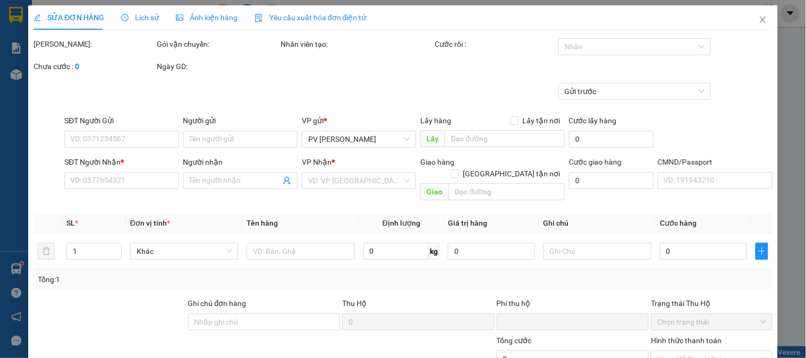
type input "0901136496"
type input "0989108509"
type input "điệp"
type input "0"
type input "50.000"
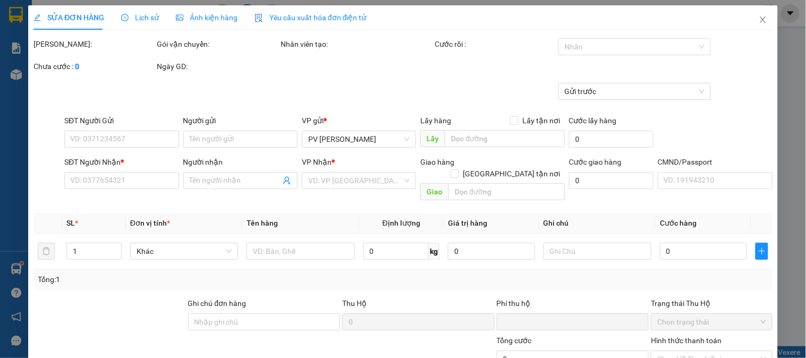
type input "50.000"
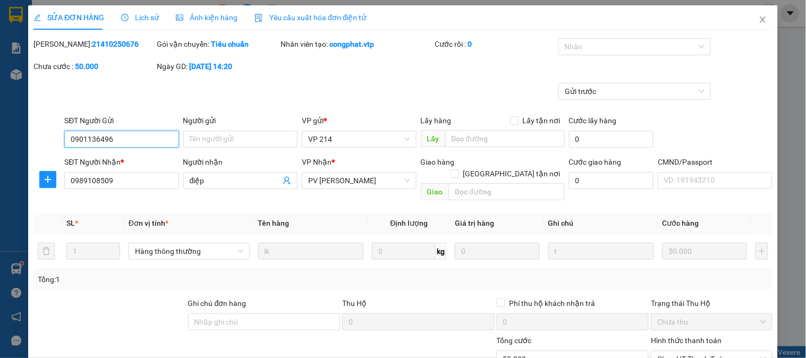
type input "2.500"
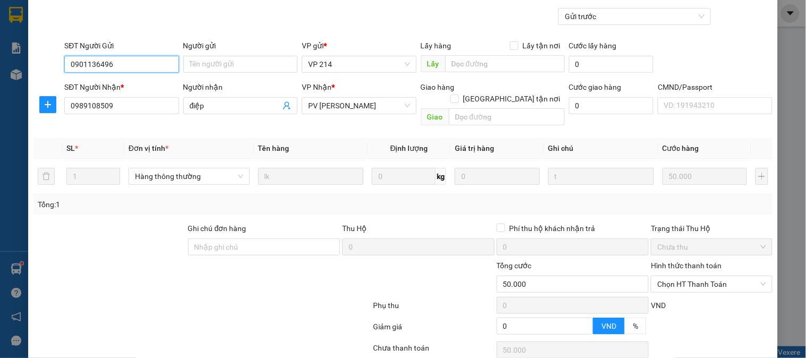
scroll to position [145, 0]
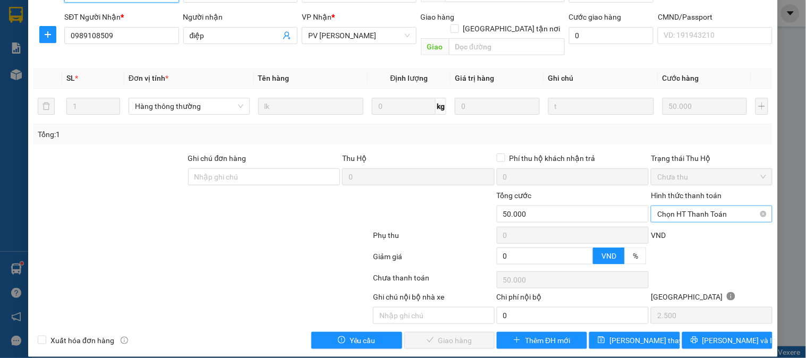
click at [685, 206] on span "Chọn HT Thanh Toán" at bounding box center [711, 214] width 108 height 16
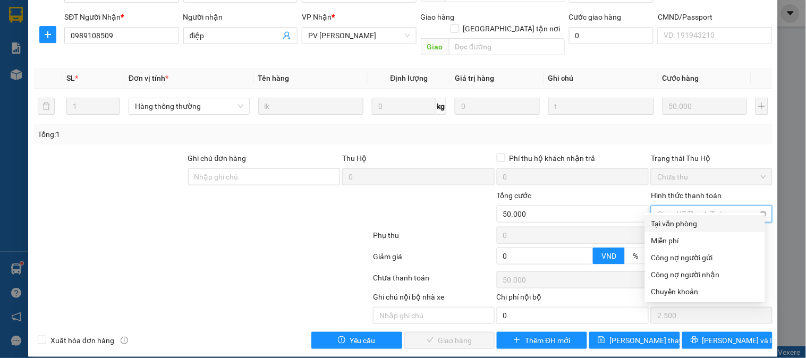
click at [678, 224] on div "Tại văn phòng" at bounding box center [705, 224] width 107 height 12
type input "0"
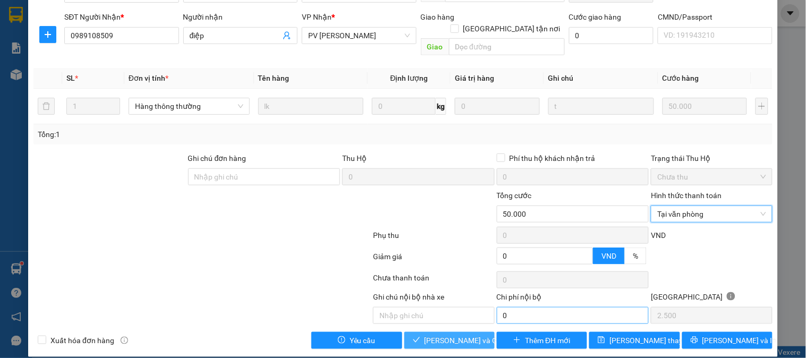
drag, startPoint x: 459, startPoint y: 332, endPoint x: 510, endPoint y: 298, distance: 61.5
click at [459, 335] on span "[PERSON_NAME] và [PERSON_NAME] hàng" at bounding box center [476, 341] width 102 height 12
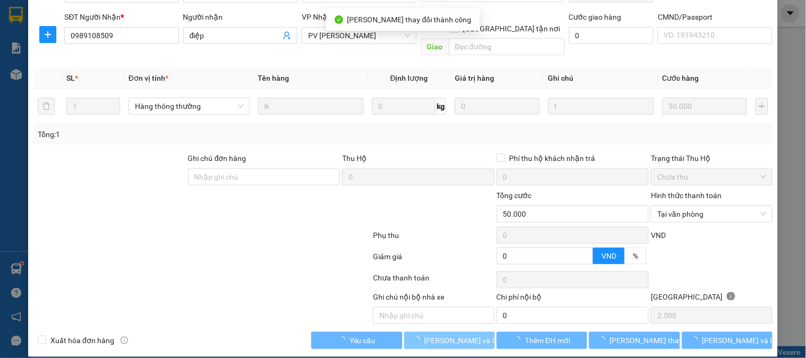
scroll to position [0, 0]
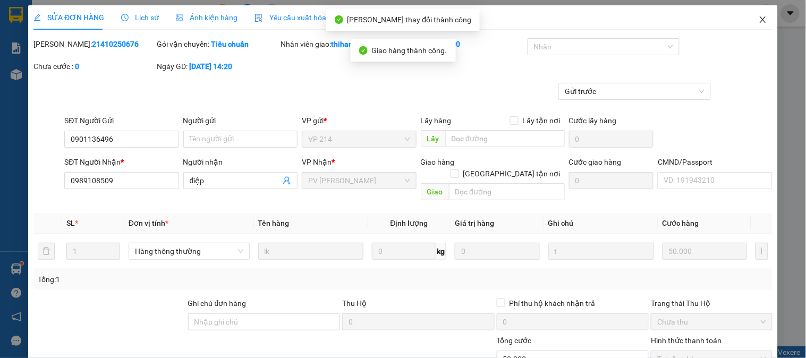
click at [760, 21] on icon "close" at bounding box center [763, 19] width 6 height 6
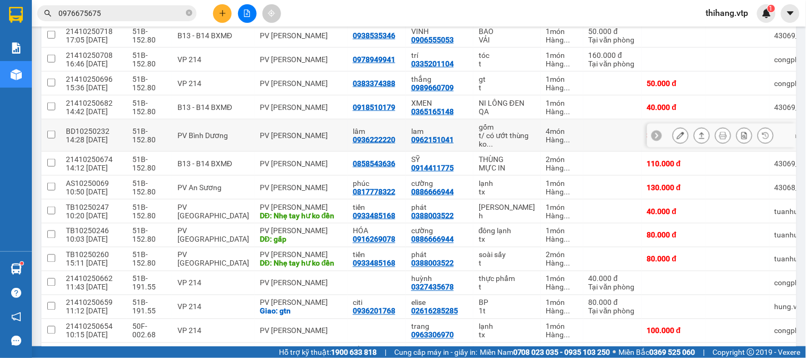
scroll to position [297, 0]
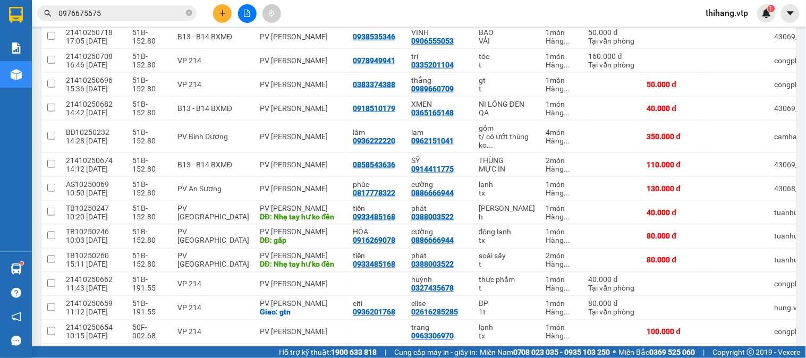
click at [243, 15] on icon "file-add" at bounding box center [246, 13] width 7 height 7
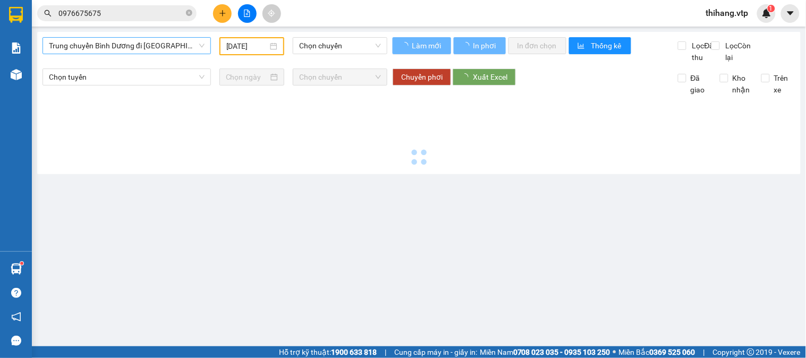
click at [171, 44] on span "Trung chuyển Bình Dương đi BXMĐ" at bounding box center [127, 46] width 156 height 16
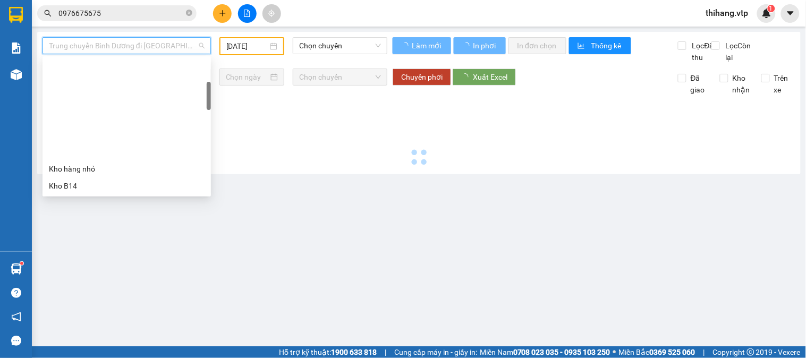
type input "14/10/2025"
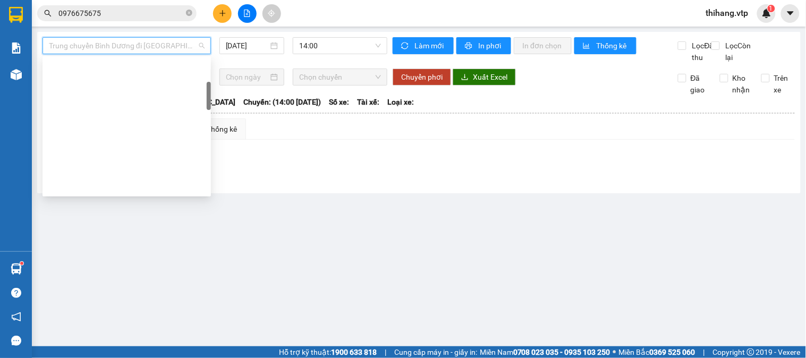
scroll to position [149, 0]
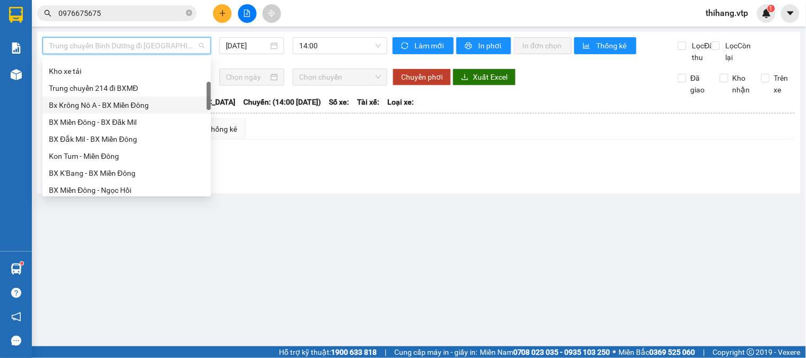
click at [88, 101] on div "Bx Krông Nô A - BX Miền Đông" at bounding box center [127, 105] width 156 height 12
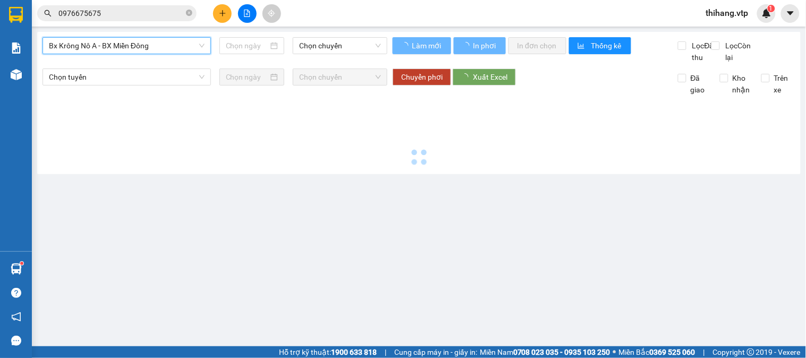
type input "14/10/2025"
